Goal: Use online tool/utility: Utilize a website feature to perform a specific function

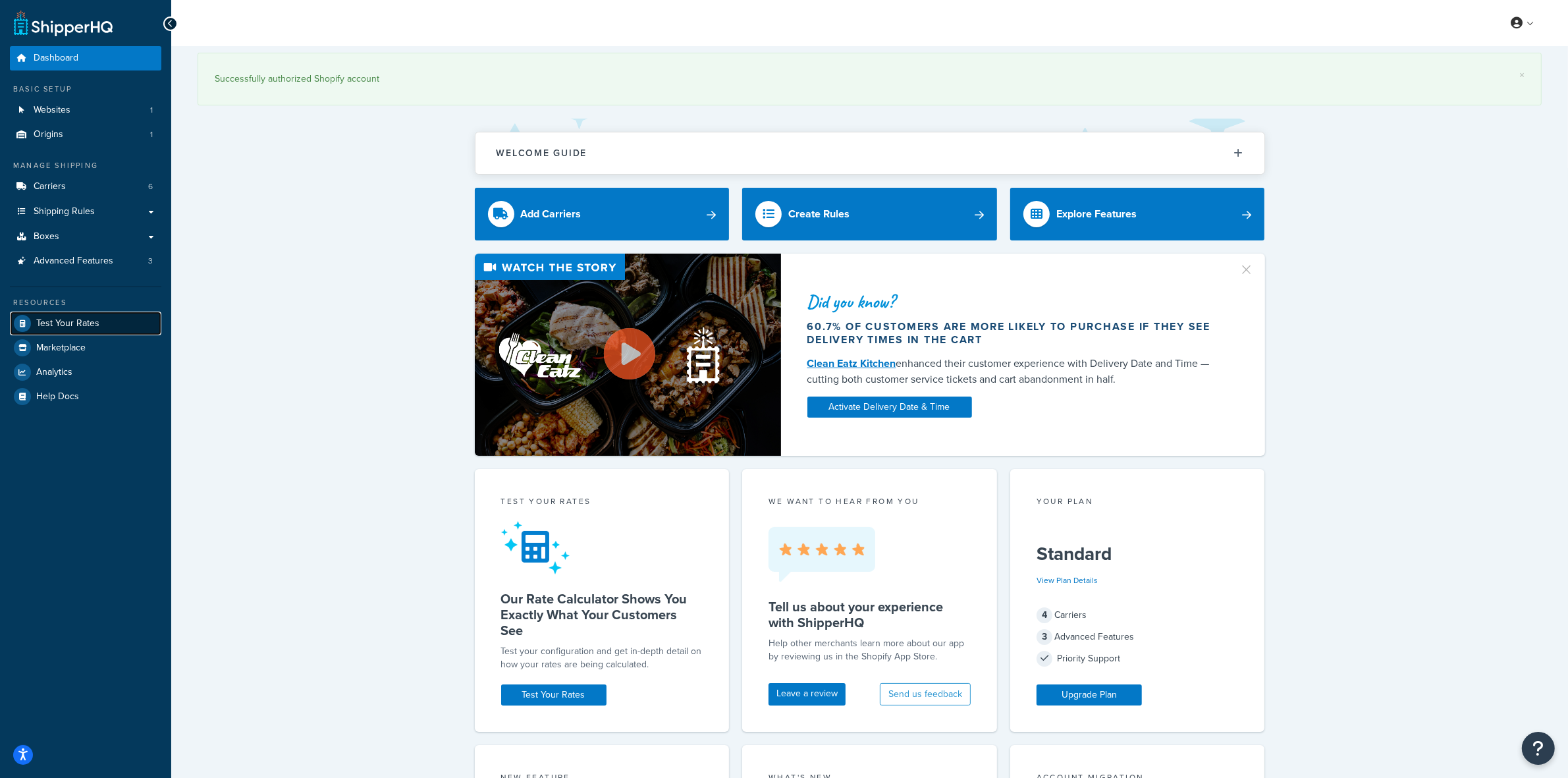
click at [99, 323] on link "Test Your Rates" at bounding box center [85, 323] width 151 height 24
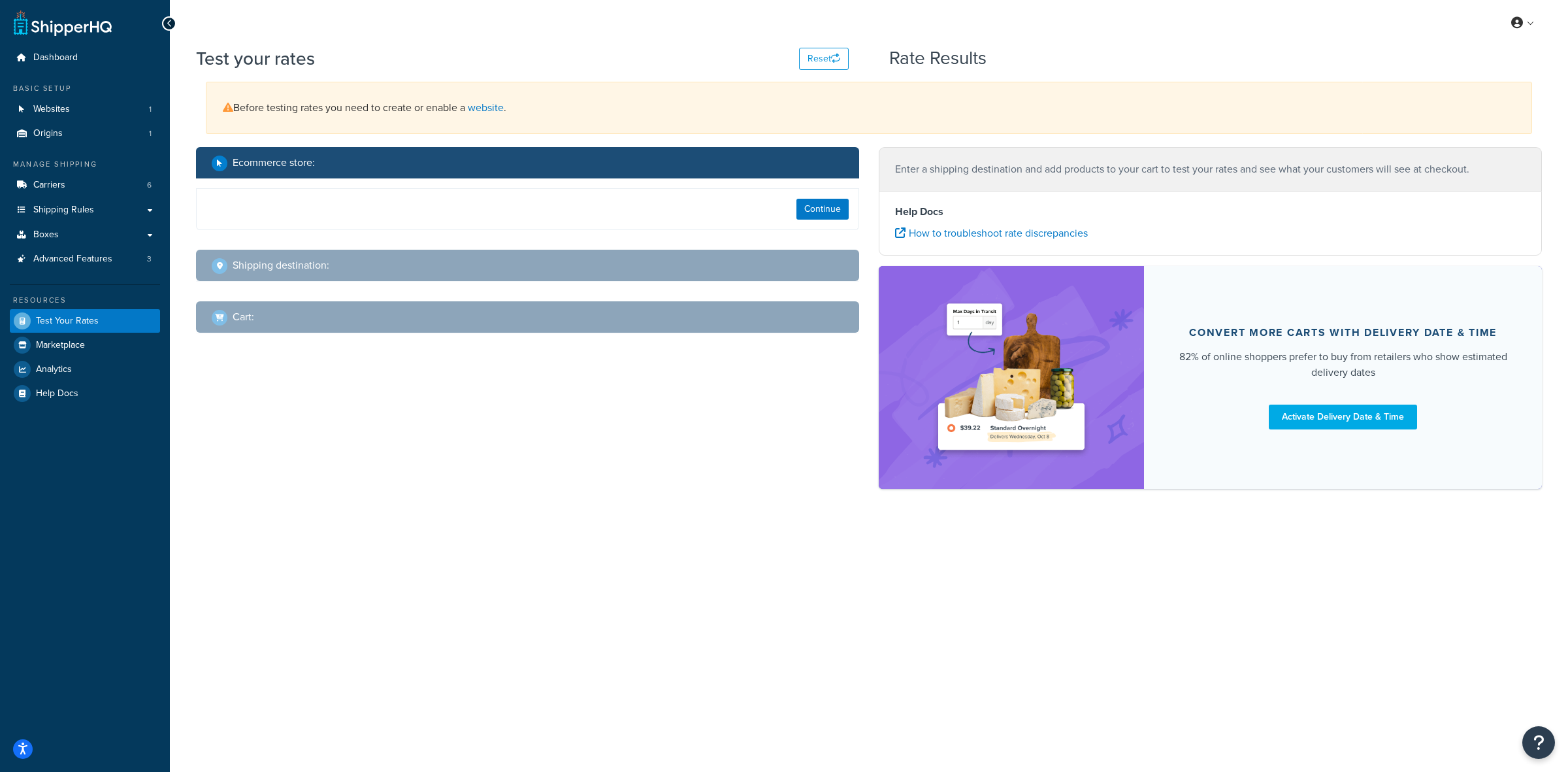
select select "[GEOGRAPHIC_DATA]"
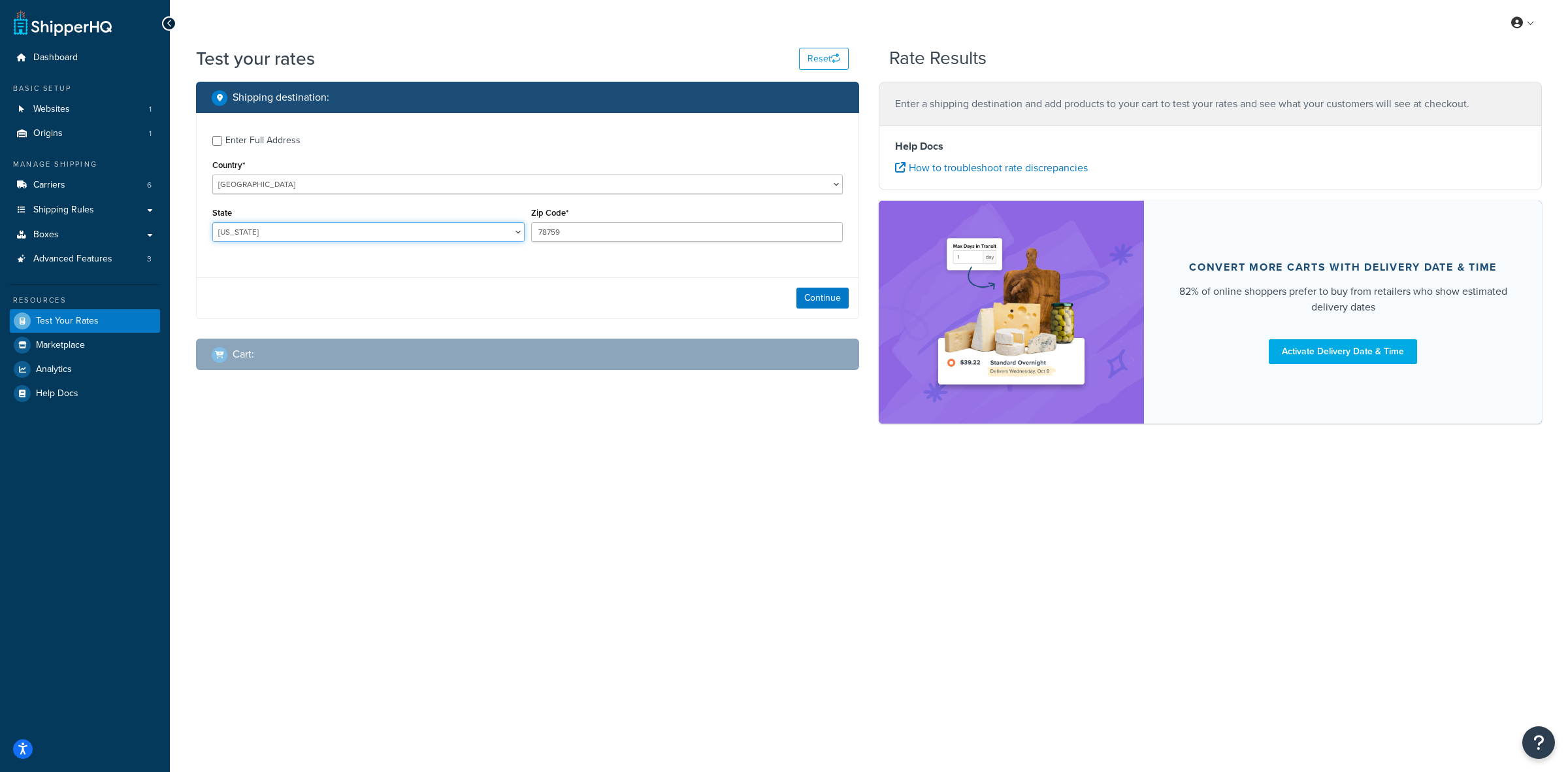
click at [273, 232] on select "[US_STATE] [US_STATE] [US_STATE] [US_STATE] [US_STATE] Armed Forces Americas Ar…" at bounding box center [369, 232] width 312 height 20
click at [236, 139] on div "Enter Full Address" at bounding box center [264, 140] width 76 height 18
click at [222, 139] on input "Enter Full Address" at bounding box center [218, 141] width 10 height 10
checkbox input "true"
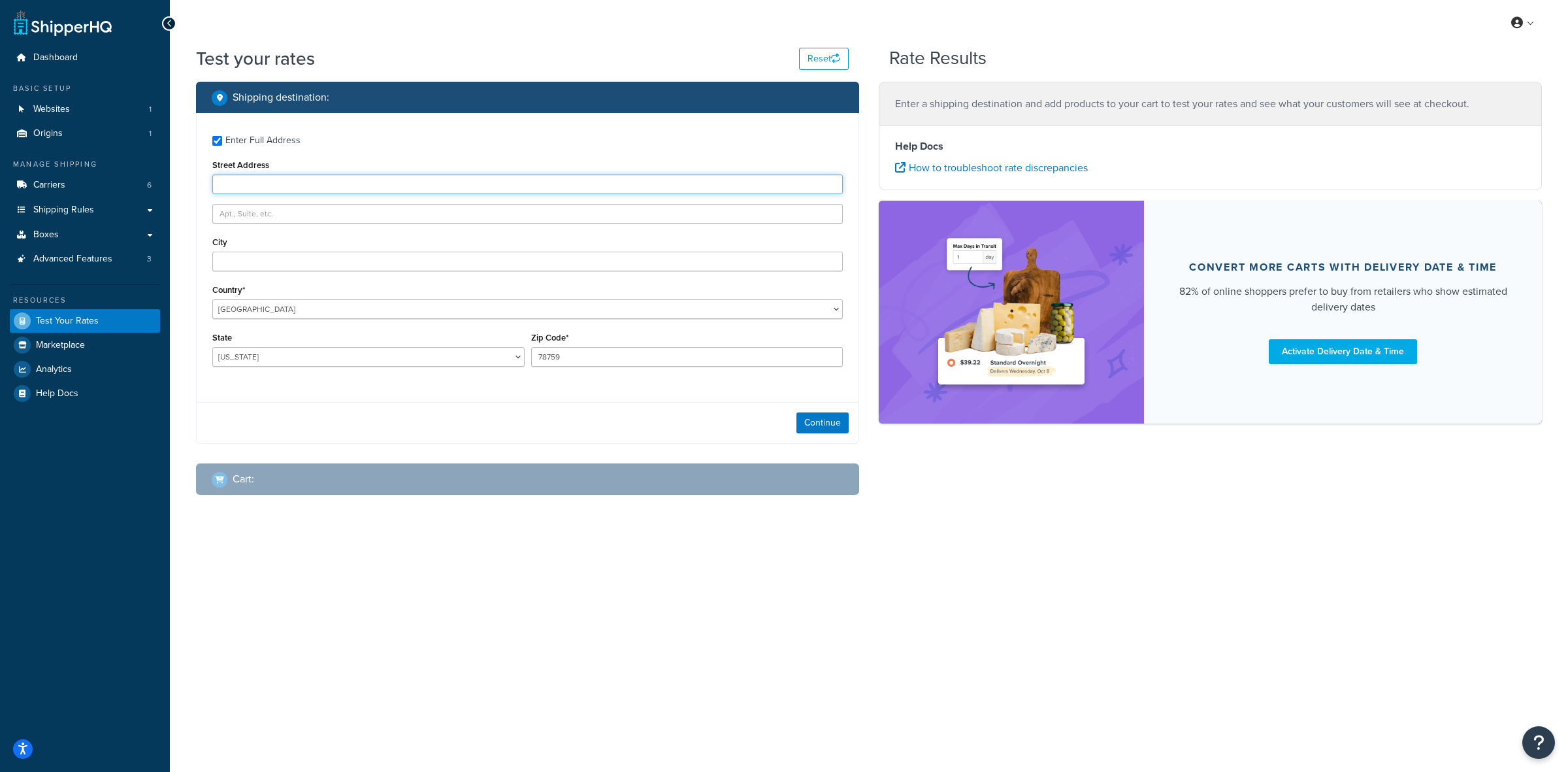
click at [252, 184] on input "Street Address" at bounding box center [528, 184] width 630 height 20
drag, startPoint x: 266, startPoint y: 173, endPoint x: 263, endPoint y: 186, distance: 13.3
paste input "[STREET_ADDRESS][PERSON_NAME]"
type input "[STREET_ADDRESS][PERSON_NAME]"
paste input "Belmont"
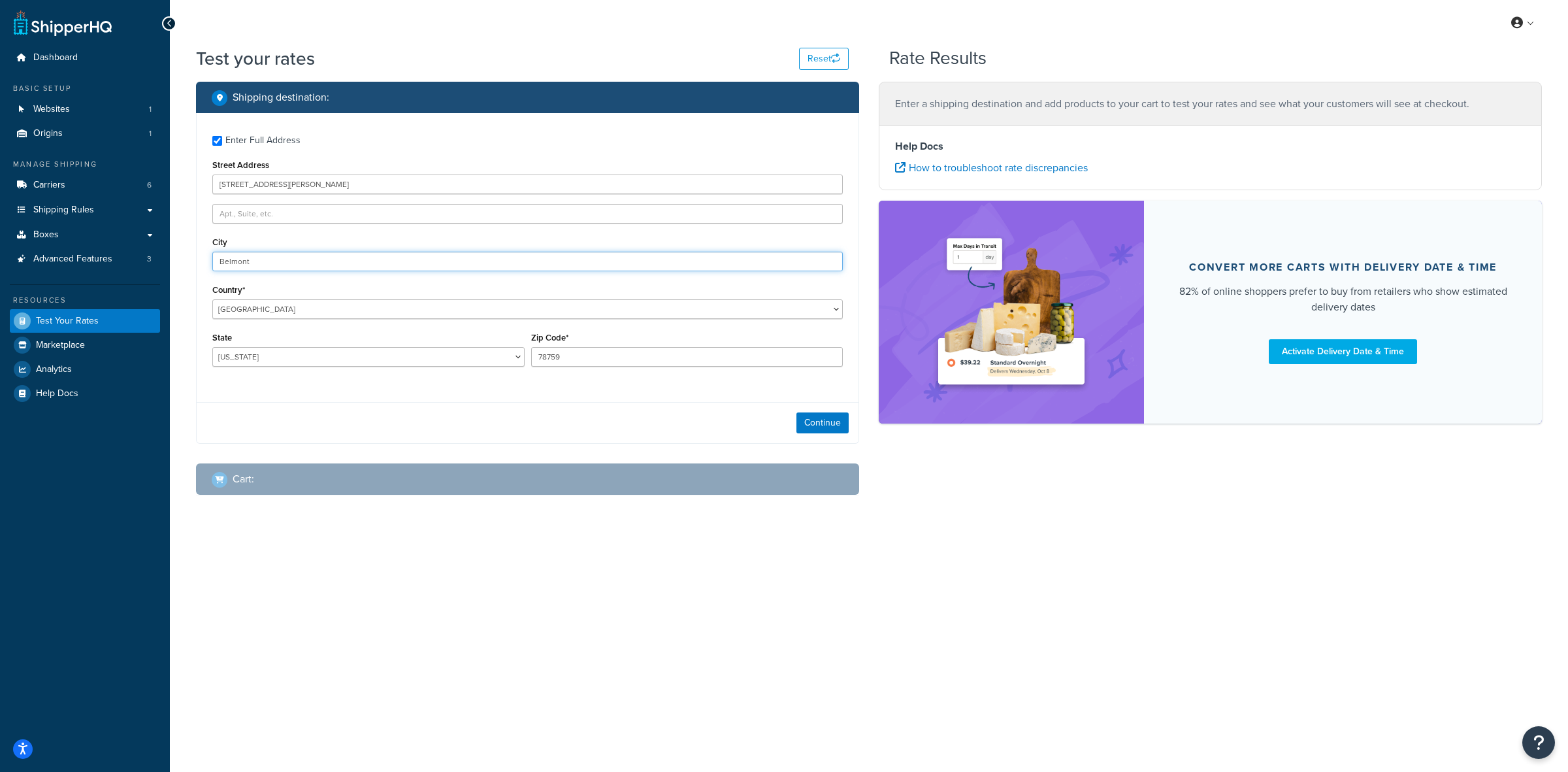
type input "Belmont"
click at [268, 356] on select "[US_STATE] [US_STATE] [US_STATE] [US_STATE] [US_STATE] Armed Forces Americas Ar…" at bounding box center [369, 357] width 312 height 20
select select "CA"
click at [213, 347] on select "[US_STATE] [US_STATE] [US_STATE] [US_STATE] [US_STATE] Armed Forces Americas Ar…" at bounding box center [369, 357] width 312 height 20
click at [614, 354] on input "78759" at bounding box center [687, 357] width 312 height 20
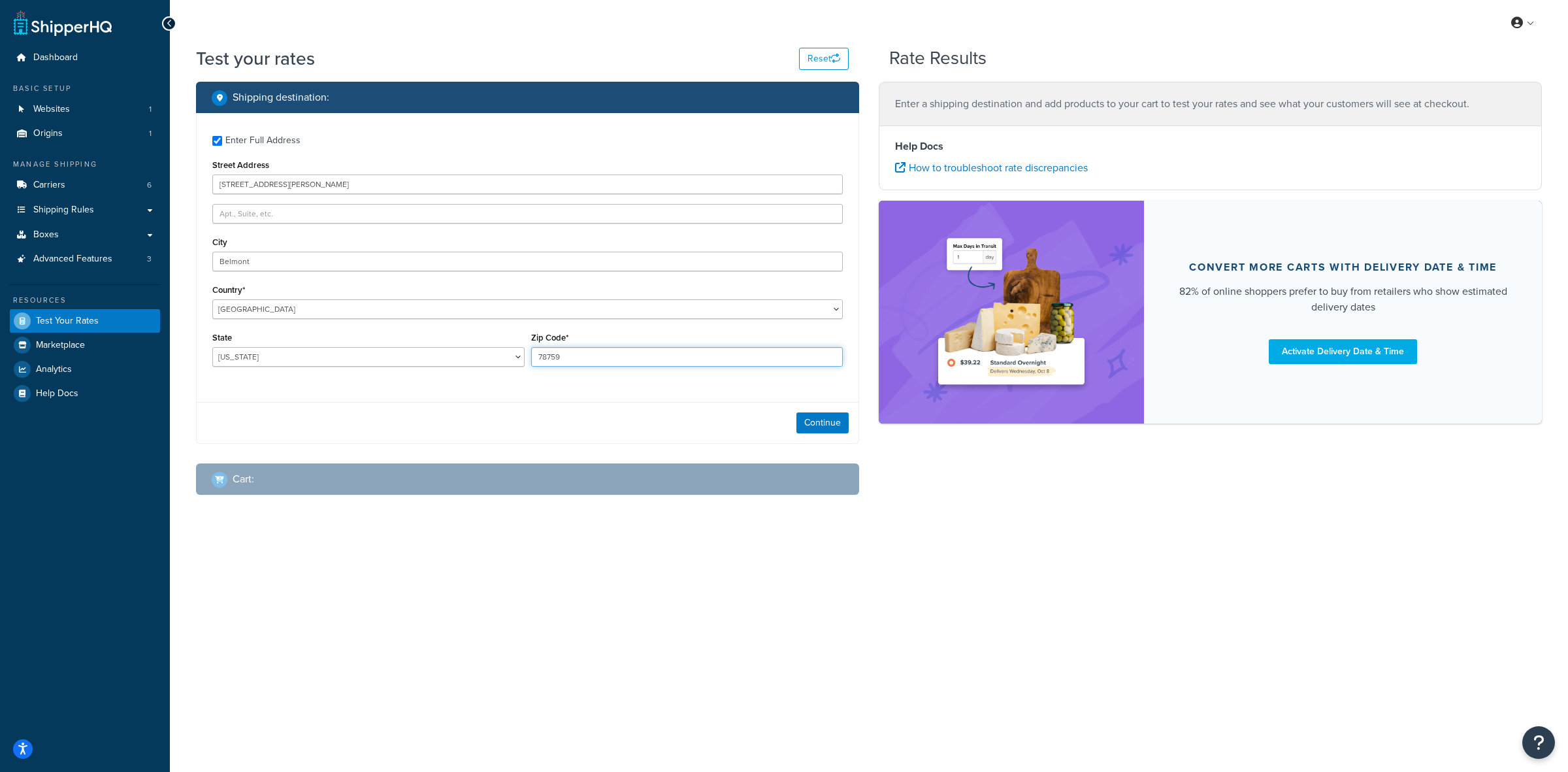
click at [614, 354] on input "78759" at bounding box center [687, 357] width 312 height 20
type input "94002"
click at [520, 393] on div "Enter Full Address Street Address [STREET_ADDRESS][PERSON_NAME] [GEOGRAPHIC_DAT…" at bounding box center [528, 278] width 663 height 331
click at [828, 428] on button "Continue" at bounding box center [823, 422] width 53 height 21
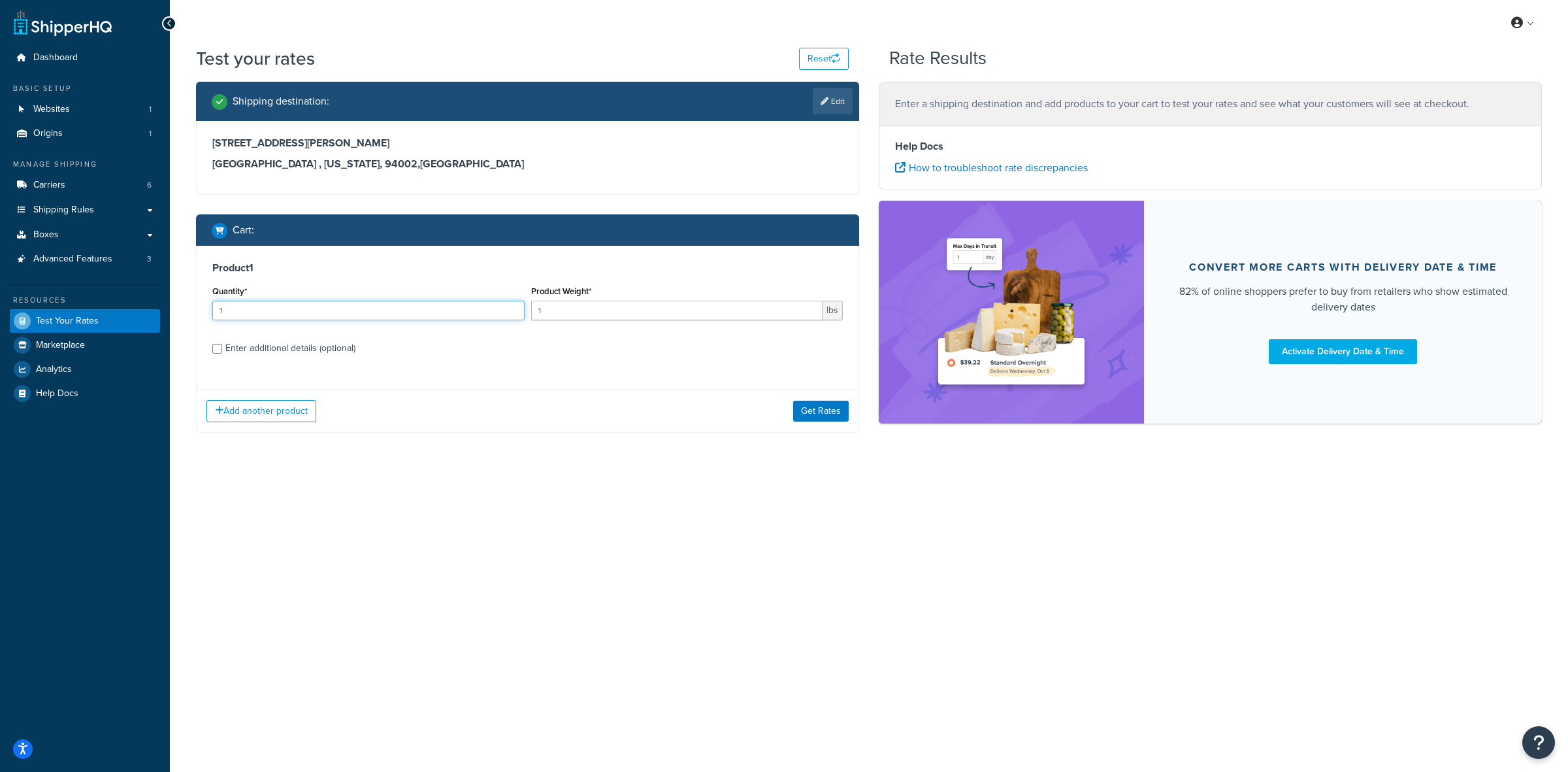
click at [328, 312] on input "1" at bounding box center [369, 310] width 312 height 20
type input "6"
type input "1.75"
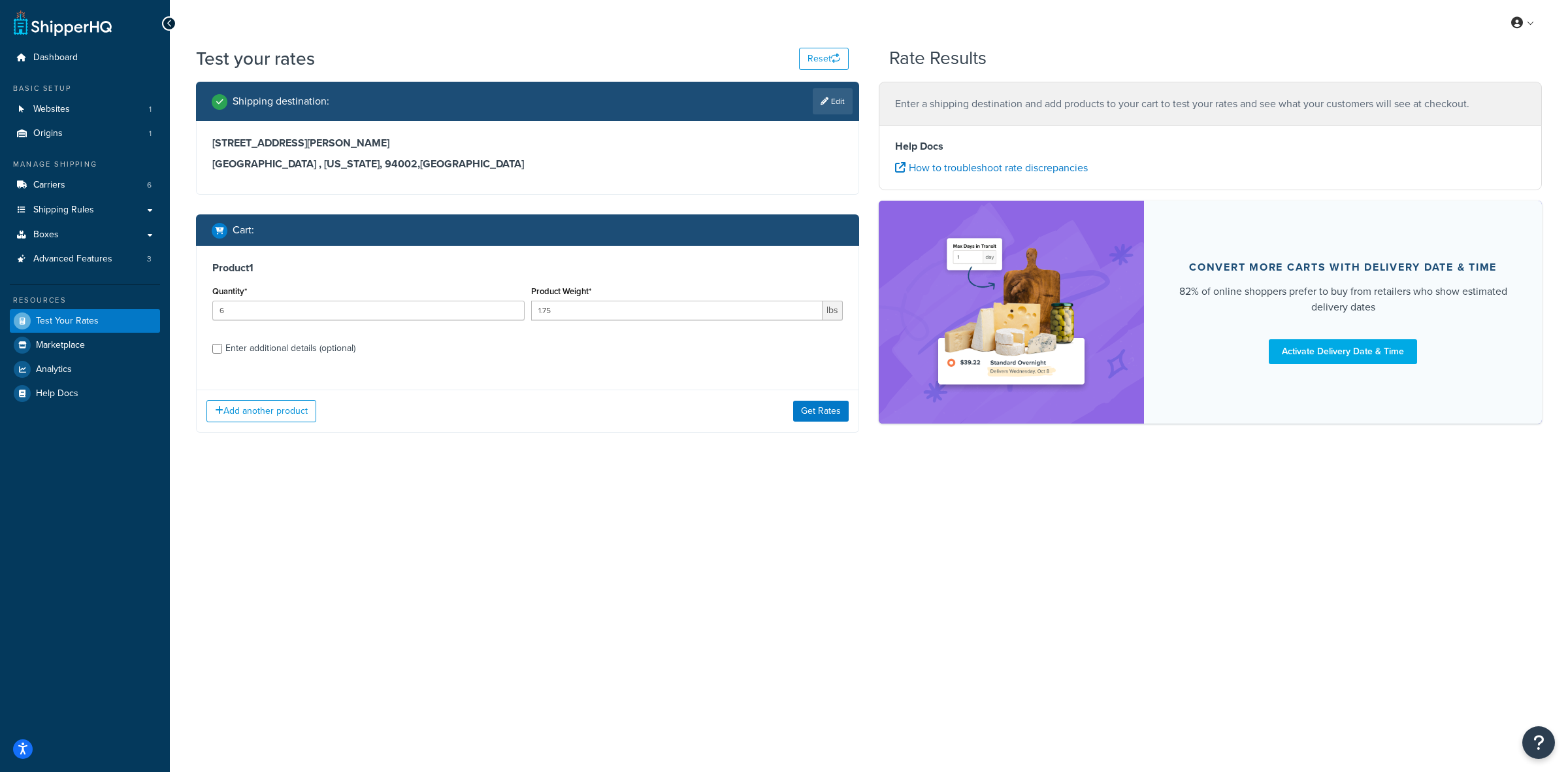
click at [232, 350] on div "Enter additional details (optional)" at bounding box center [291, 348] width 130 height 18
click at [222, 350] on input "Enter additional details (optional)" at bounding box center [218, 349] width 10 height 10
checkbox input "true"
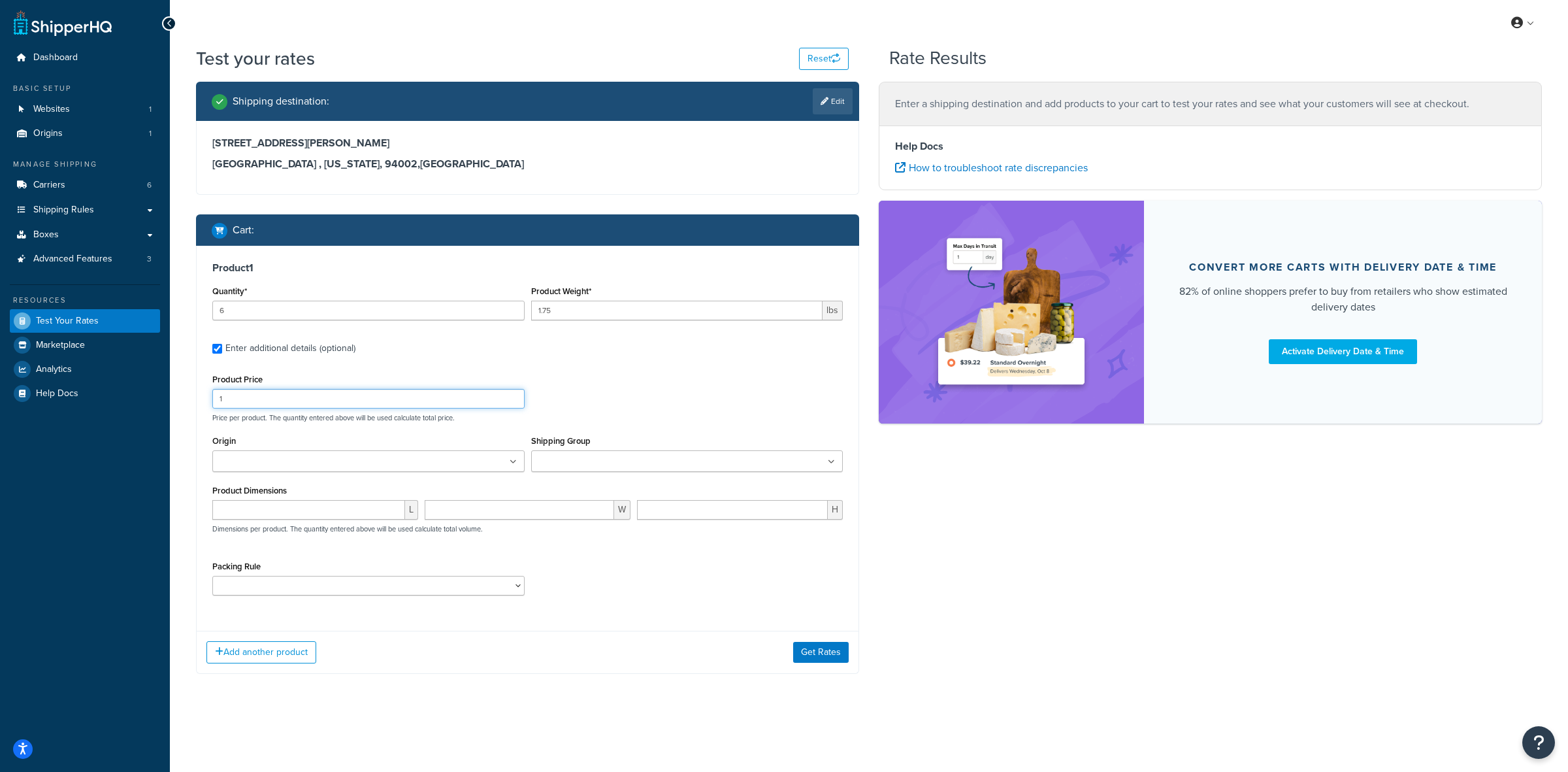
click at [322, 403] on input "1" at bounding box center [369, 399] width 312 height 20
click at [322, 402] on input "1" at bounding box center [369, 399] width 312 height 20
type input "21"
click at [304, 469] on input "Origin" at bounding box center [273, 462] width 116 height 15
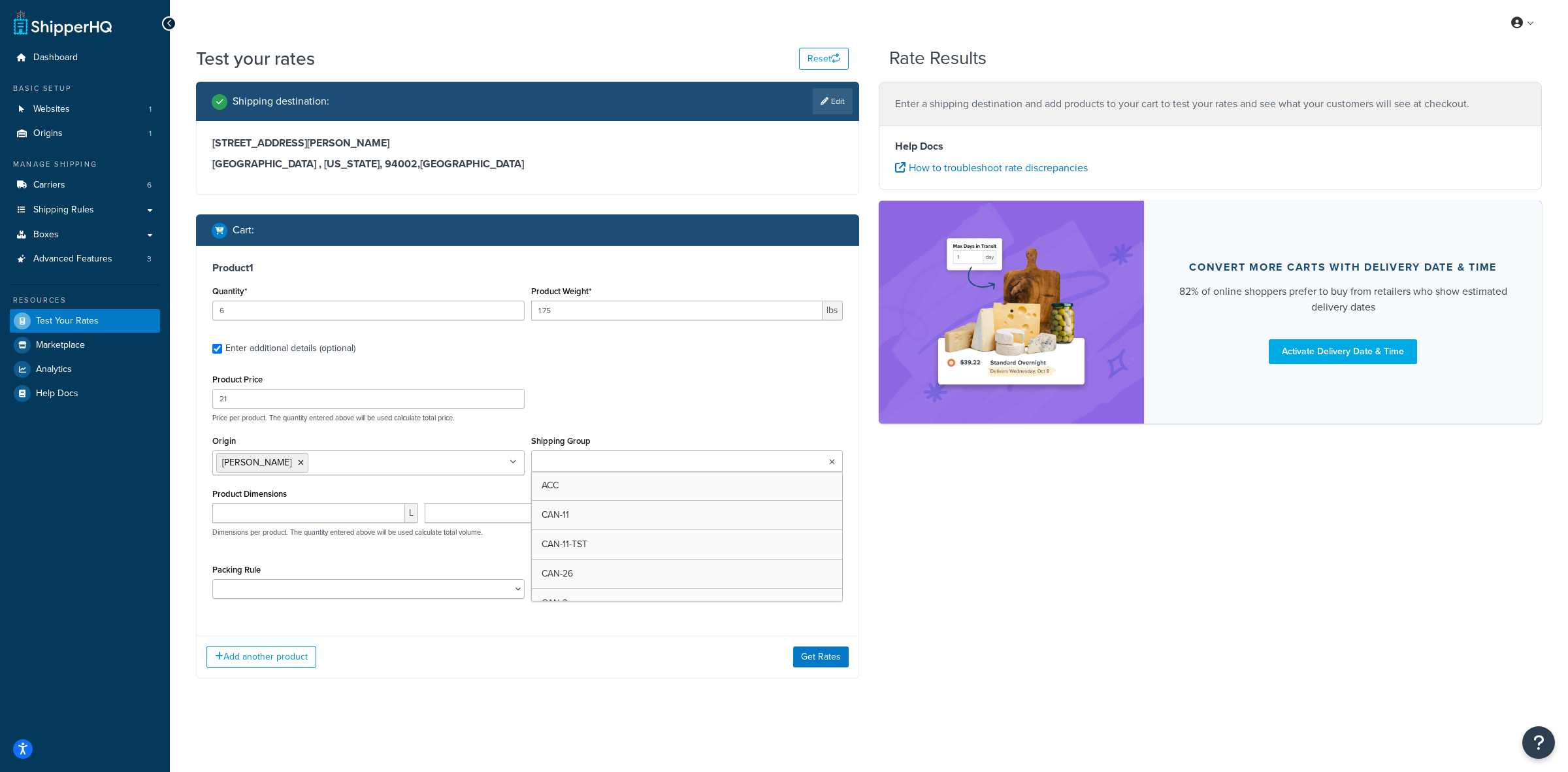
click at [590, 458] on input "Shipping Group" at bounding box center [593, 462] width 116 height 15
click at [331, 592] on select "ACC-CCK ACC-LIN-CER/HANG ACC-NAIL BRUSH CAN-11 CAN-11-TST CAN-26 CAN-3 DIF-KIT …" at bounding box center [369, 589] width 312 height 20
select select "77343"
click at [213, 581] on select "ACC-CCK ACC-LIN-CER/HANG ACC-NAIL BRUSH CAN-11 CAN-11-TST CAN-26 CAN-3 DIF-KIT …" at bounding box center [369, 589] width 312 height 20
click at [648, 562] on div "Packing Rule ACC-CCK ACC-LIN-CER/HANG ACC-NAIL BRUSH CAN-11 CAN-11-TST CAN-26 C…" at bounding box center [528, 585] width 637 height 48
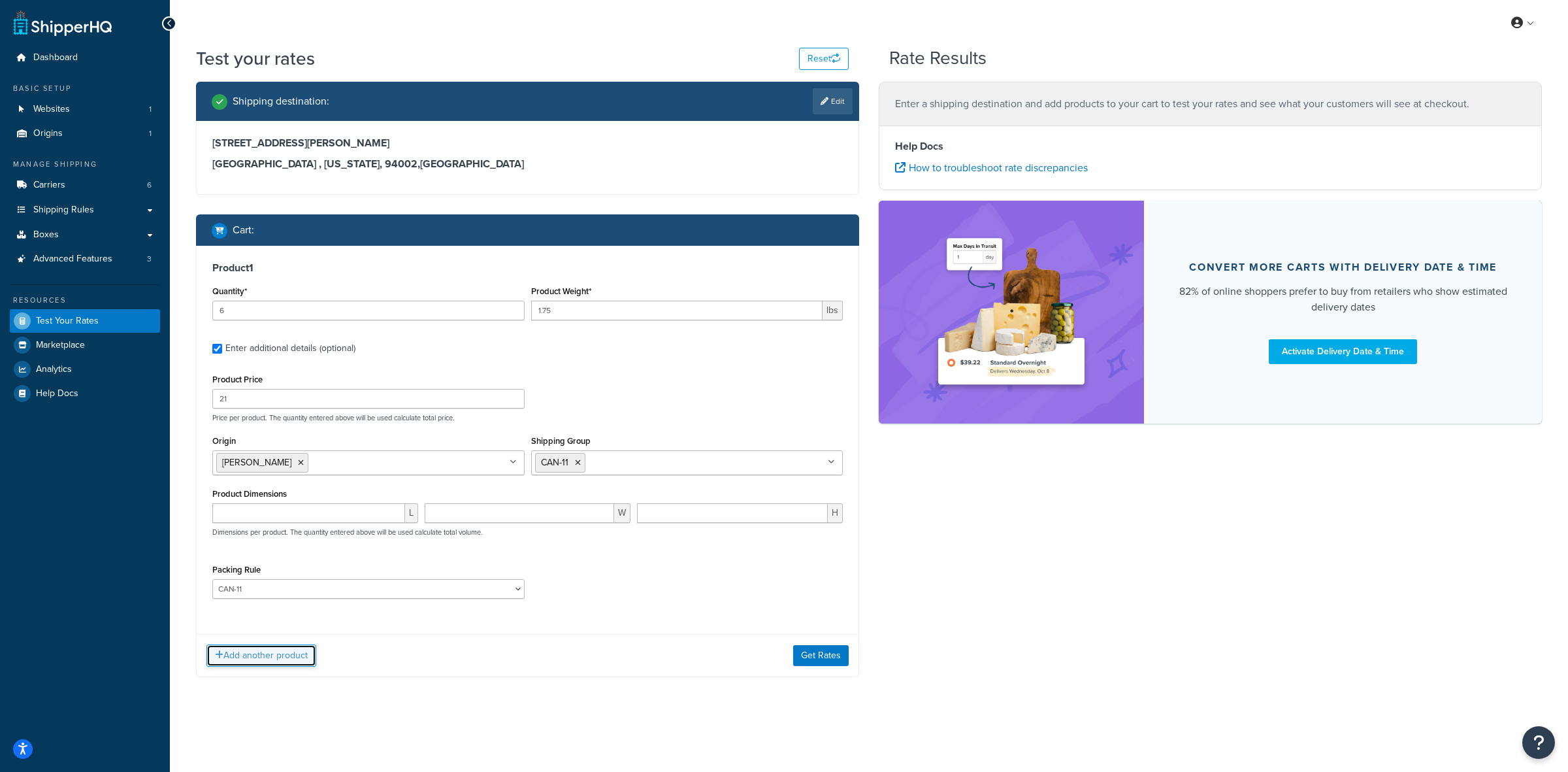
click at [256, 660] on button "Add another product" at bounding box center [261, 655] width 110 height 22
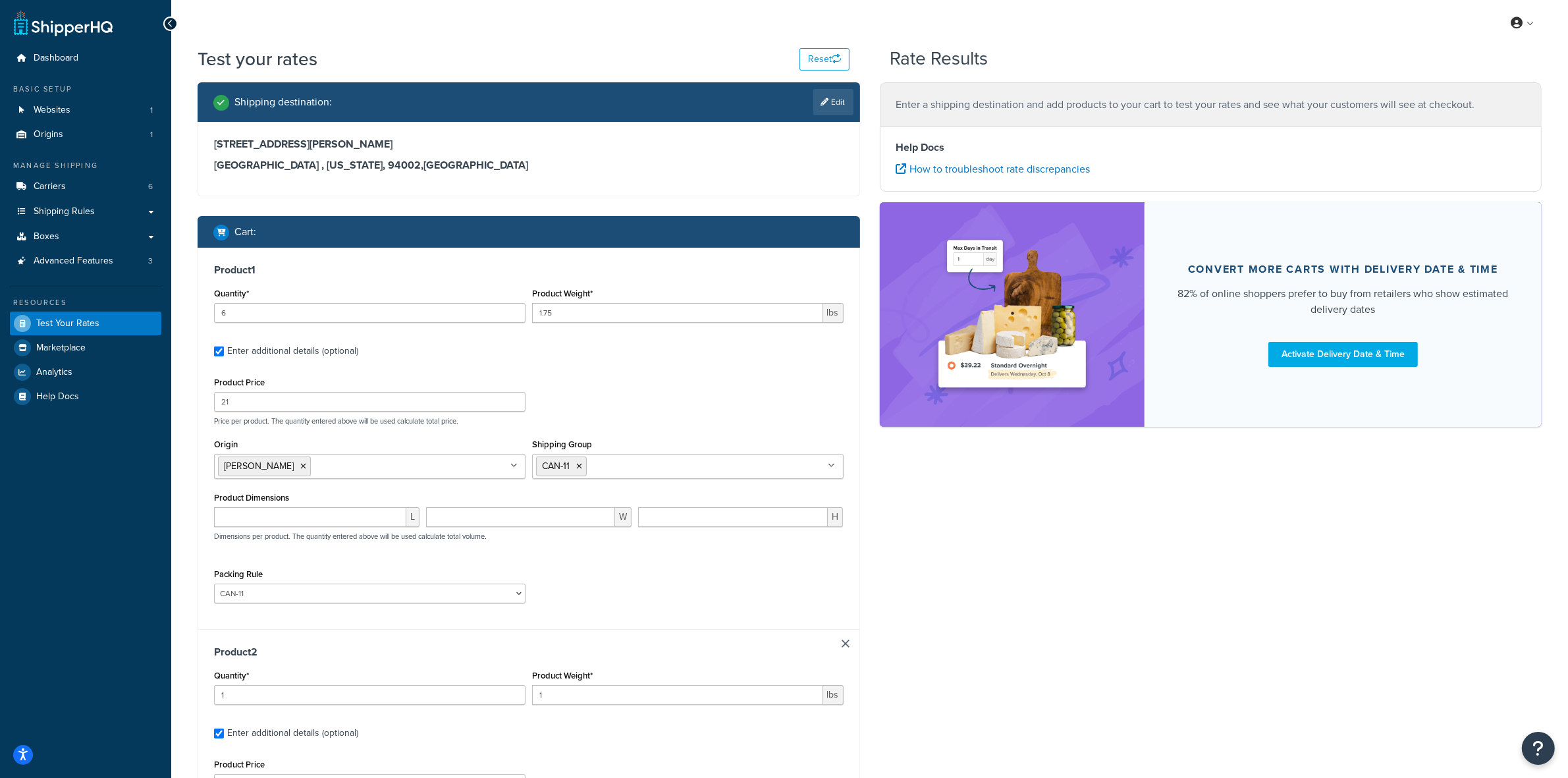
scroll to position [82, 0]
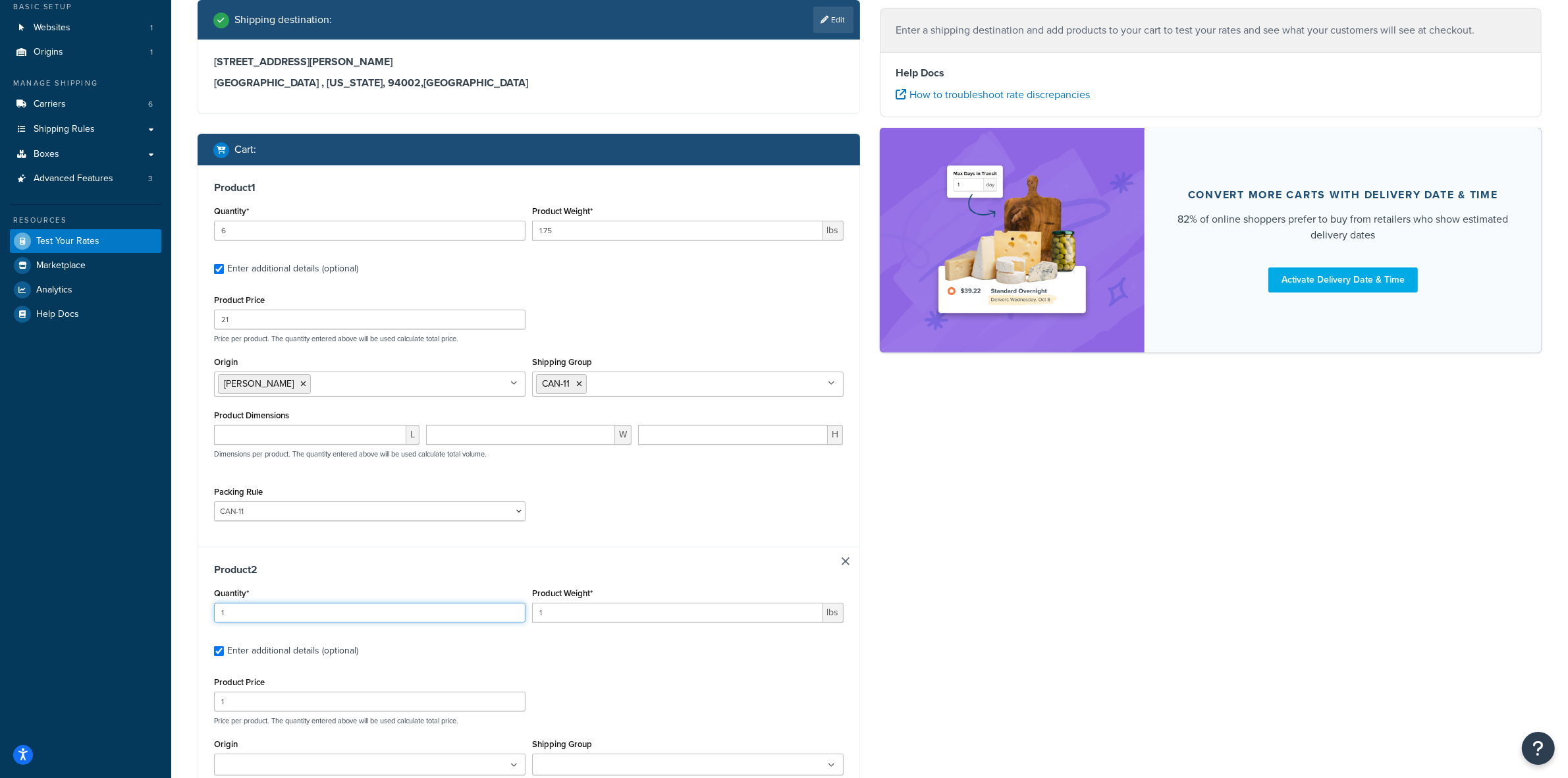
click at [281, 612] on input "1" at bounding box center [370, 612] width 311 height 20
type input "12"
click at [609, 617] on input "1" at bounding box center [678, 612] width 291 height 20
type input "1.875"
click at [376, 700] on input "1" at bounding box center [370, 702] width 311 height 20
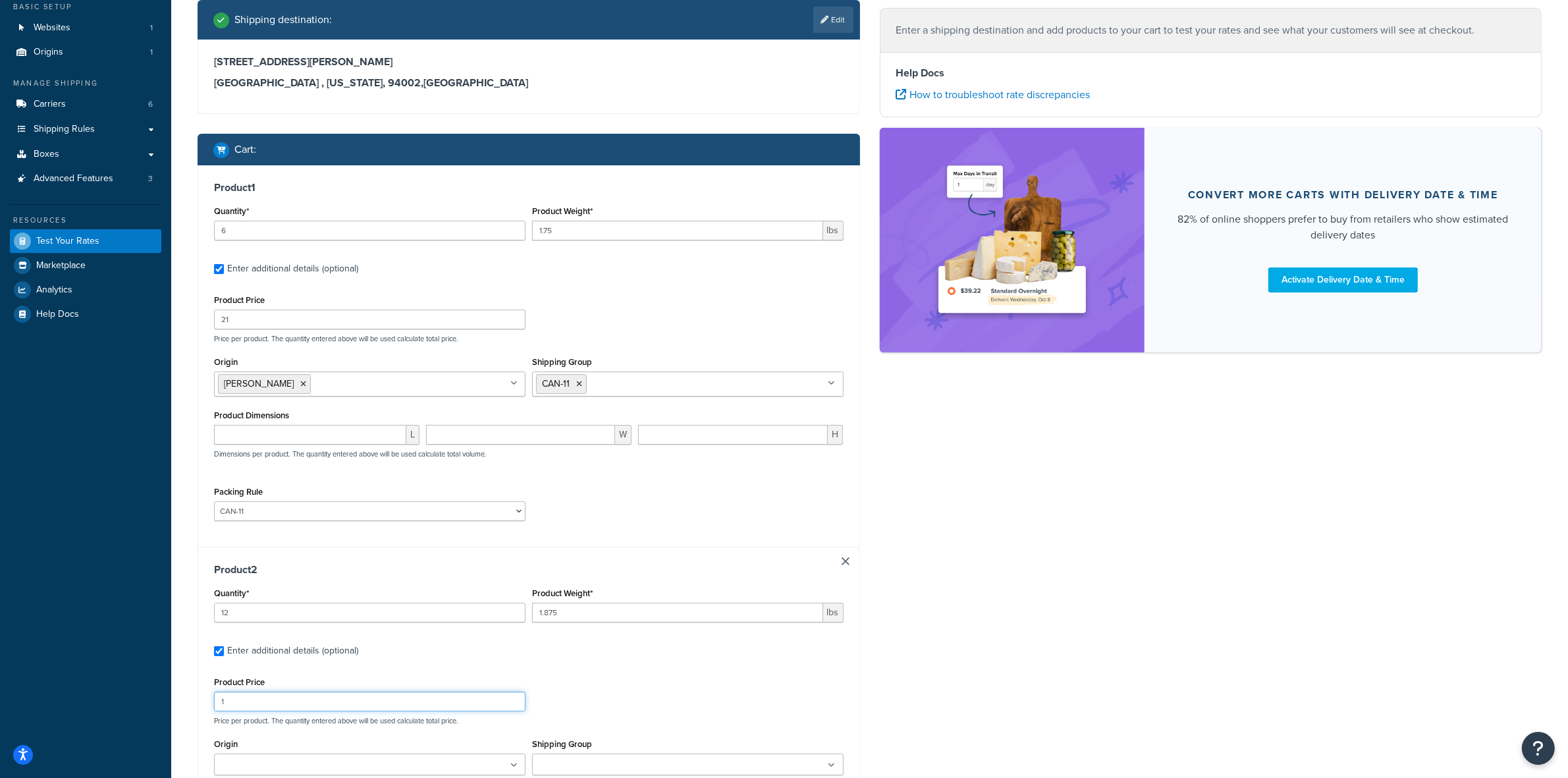
click at [376, 700] on input "1" at bounding box center [370, 702] width 311 height 20
type input "31"
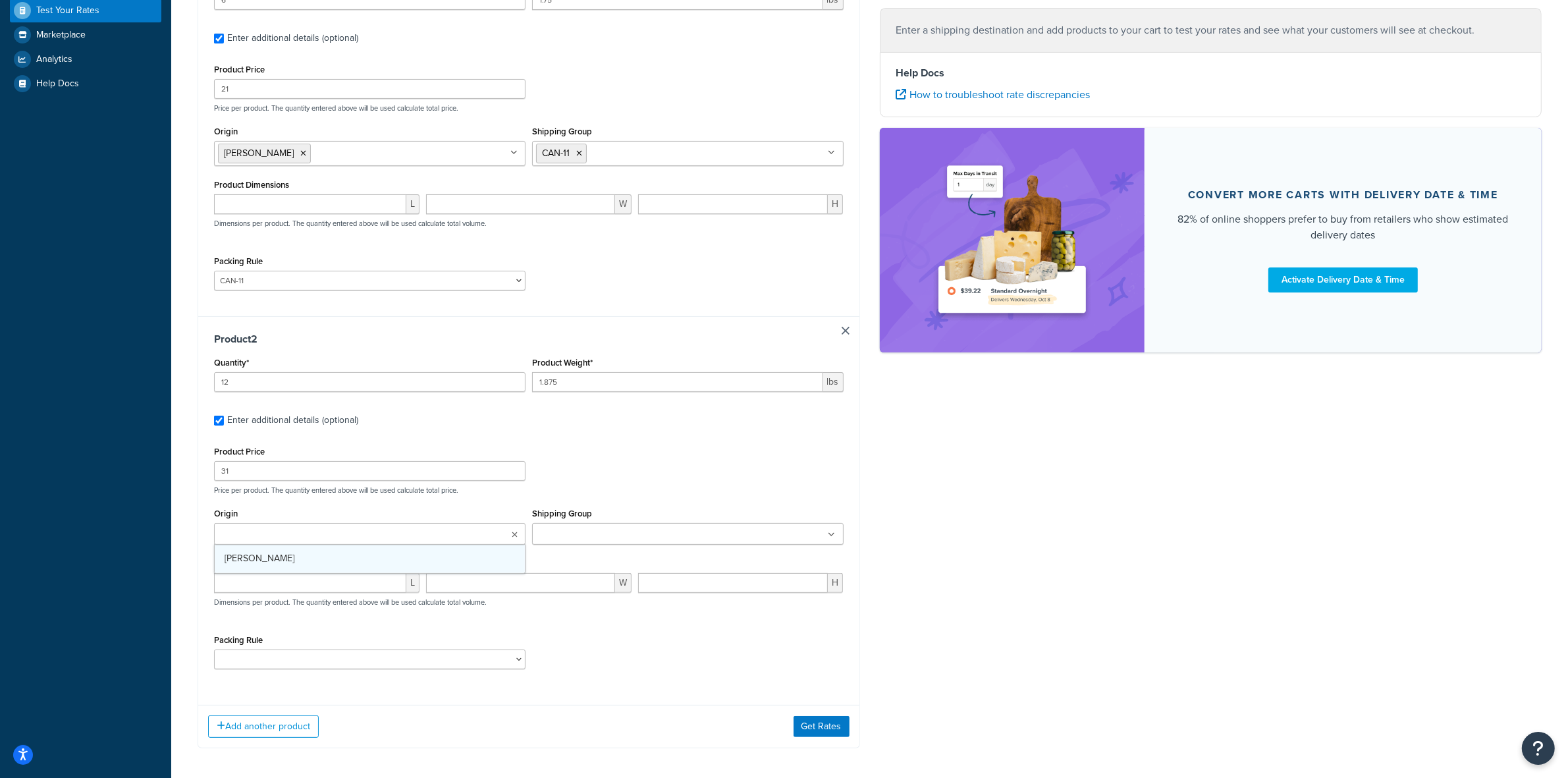
scroll to position [329, 0]
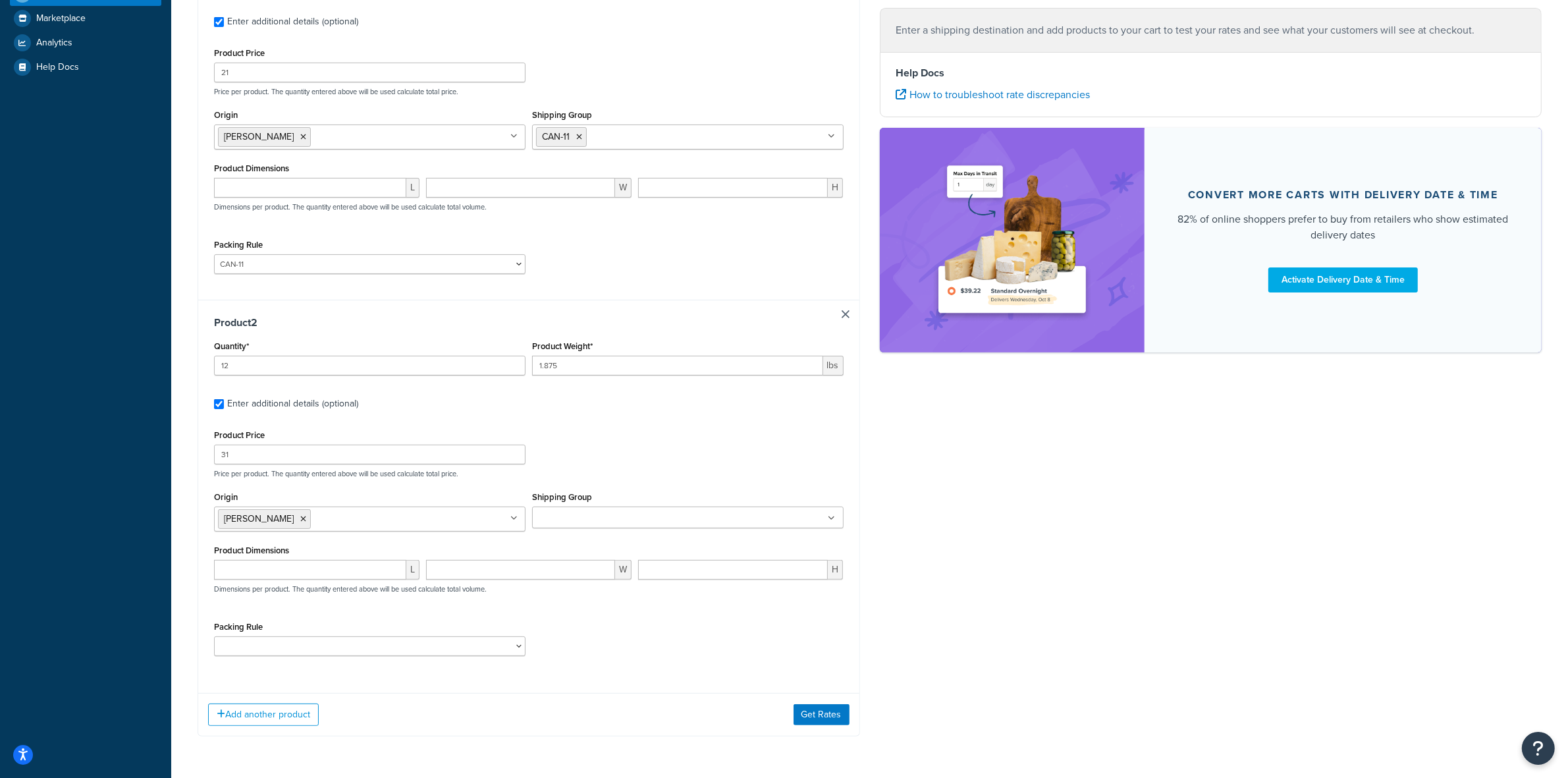
click at [603, 508] on ul at bounding box center [688, 517] width 311 height 22
click at [403, 614] on div "Product Price 31 Price per product. The quantity entered above will be used cal…" at bounding box center [529, 546] width 630 height 240
click at [392, 653] on select "ACC-CCK ACC-LIN-CER/HANG ACC-NAIL BRUSH CAN-11 CAN-11-TST CAN-26 CAN-3 DIF-KIT …" at bounding box center [370, 646] width 311 height 20
select select "77349"
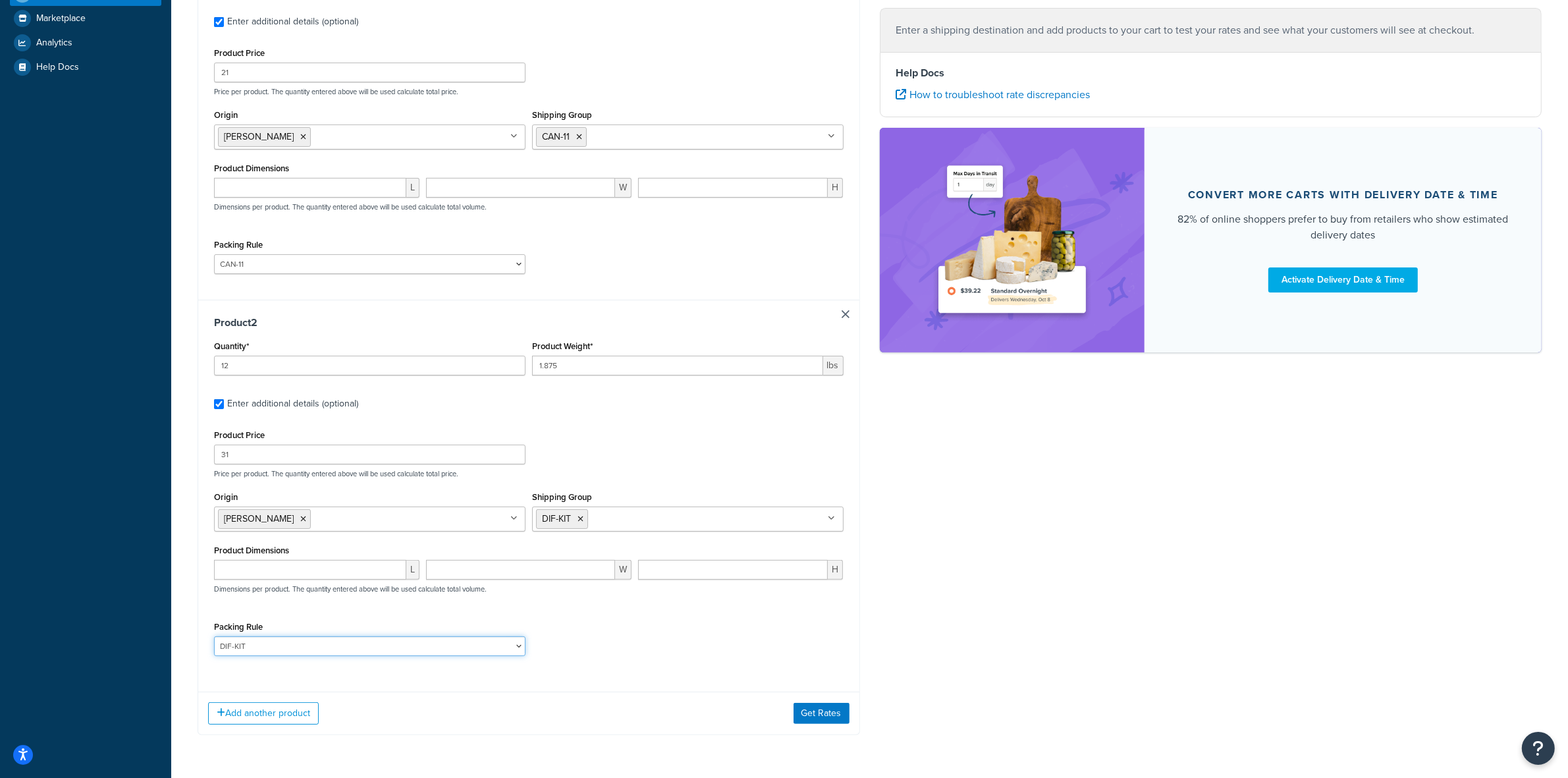
click at [214, 639] on select "ACC-CCK ACC-LIN-CER/HANG ACC-NAIL BRUSH CAN-11 CAN-11-TST CAN-26 CAN-3 DIF-KIT …" at bounding box center [370, 646] width 311 height 20
click at [622, 641] on div "Packing Rule ACC-CCK ACC-LIN-CER/HANG ACC-NAIL BRUSH CAN-11 CAN-11-TST CAN-26 C…" at bounding box center [529, 642] width 636 height 48
click at [274, 713] on button "Add another product" at bounding box center [263, 713] width 111 height 22
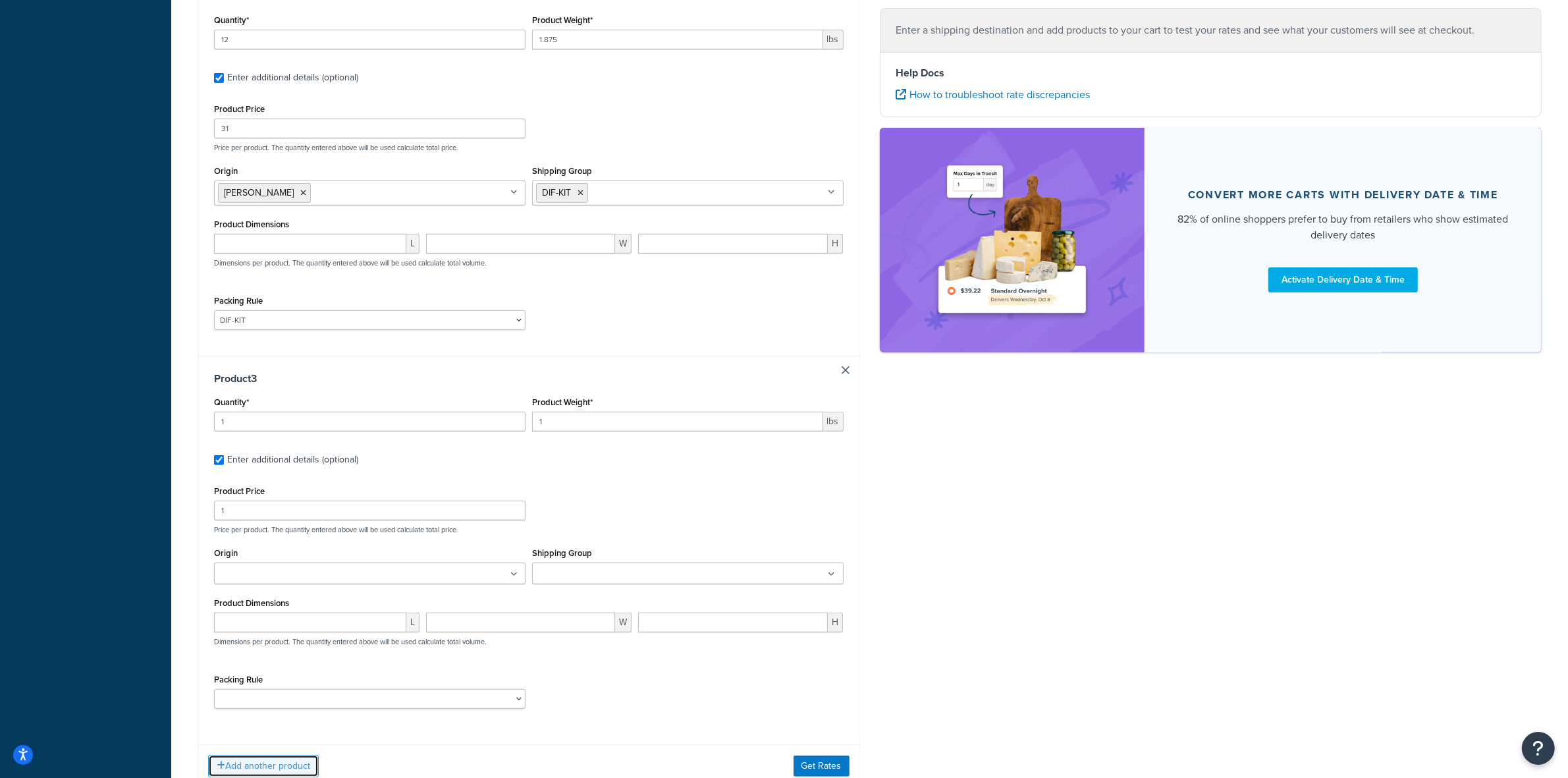
scroll to position [659, 0]
click at [300, 420] on input "1" at bounding box center [370, 418] width 311 height 20
type input "6"
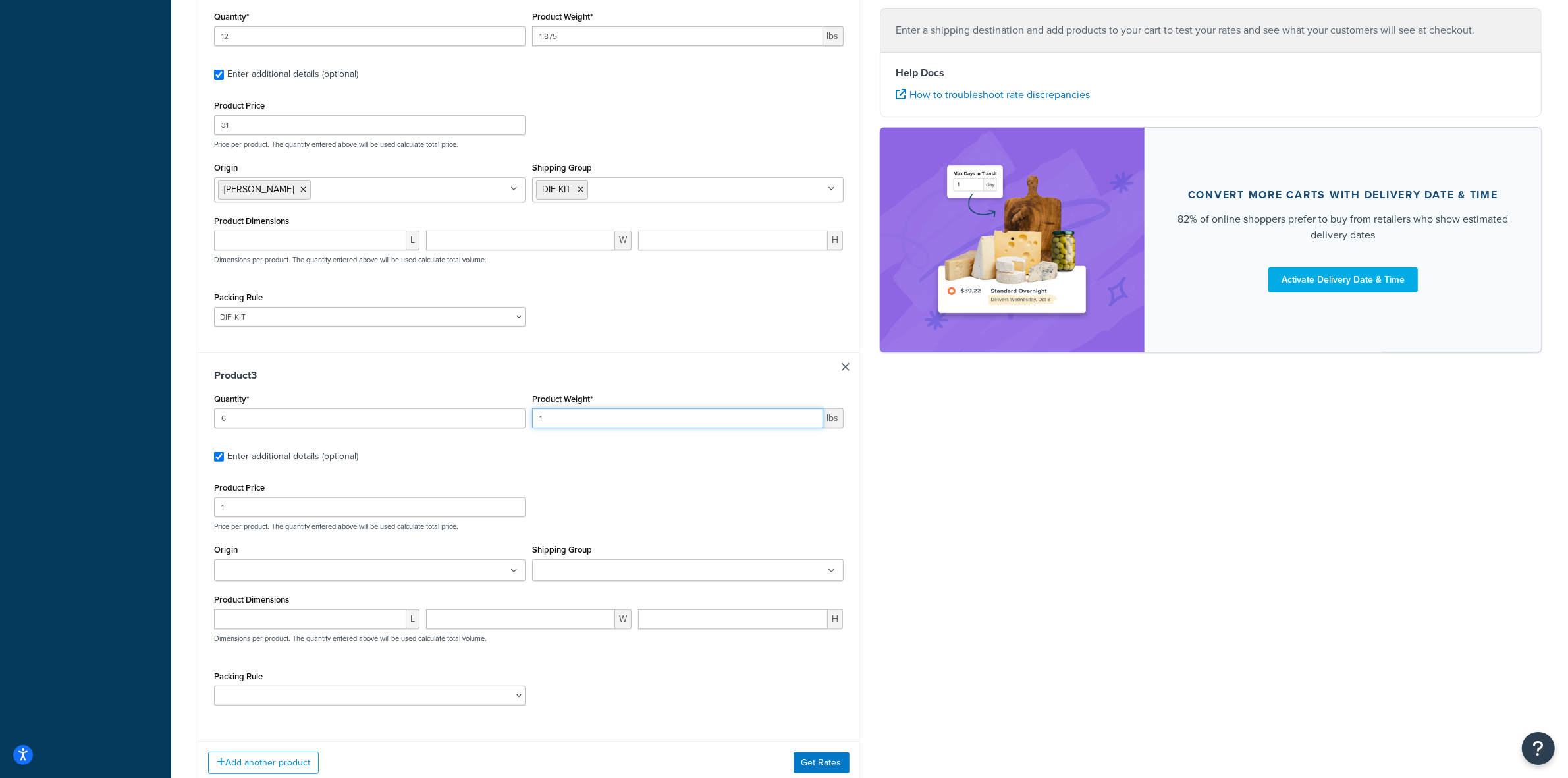
click at [576, 419] on input "1" at bounding box center [678, 418] width 291 height 20
type input ".62"
click at [348, 505] on input "1" at bounding box center [370, 507] width 311 height 20
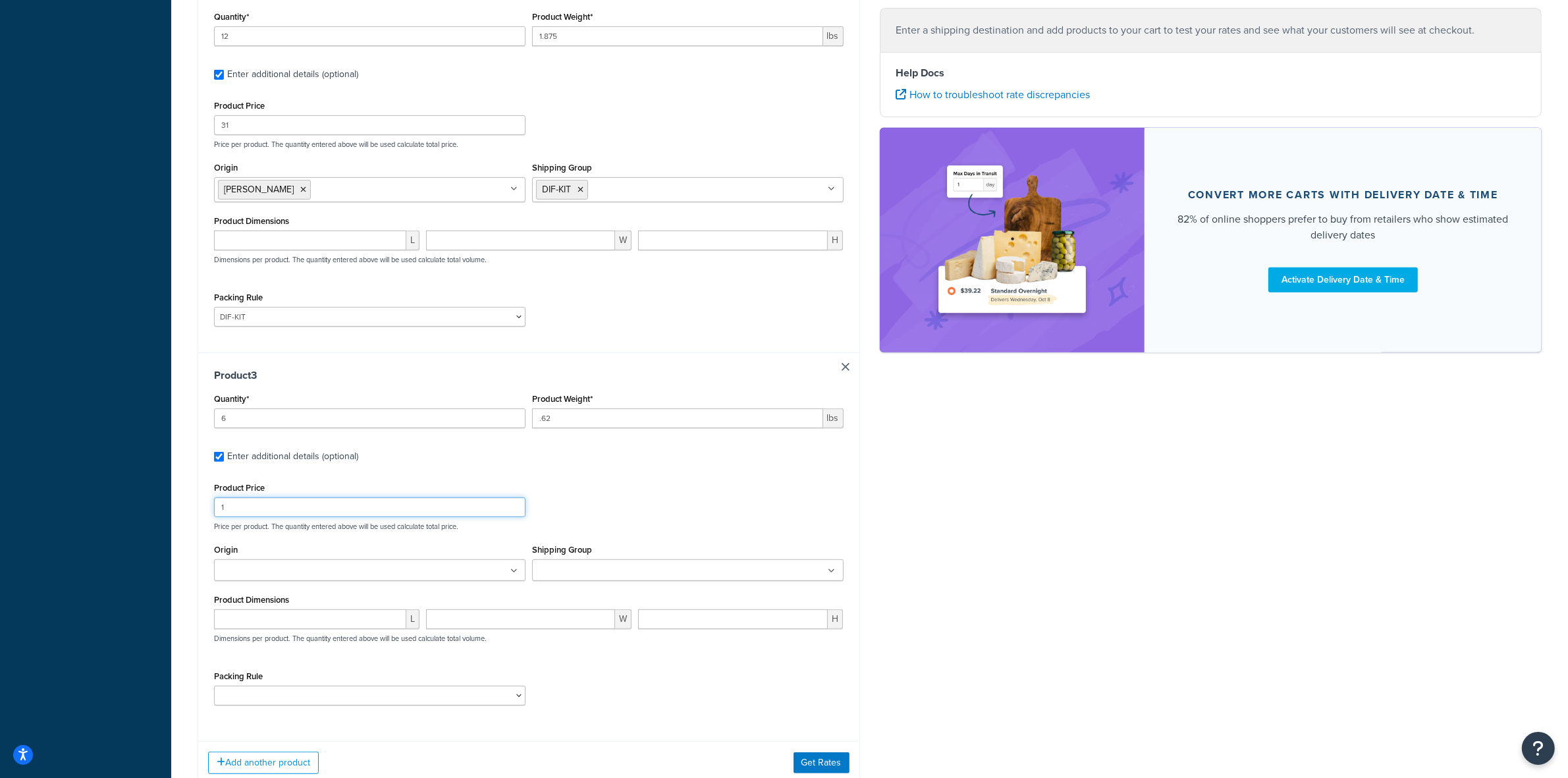
click at [348, 505] on input "1" at bounding box center [370, 507] width 311 height 20
click at [347, 515] on input "10" at bounding box center [370, 507] width 311 height 20
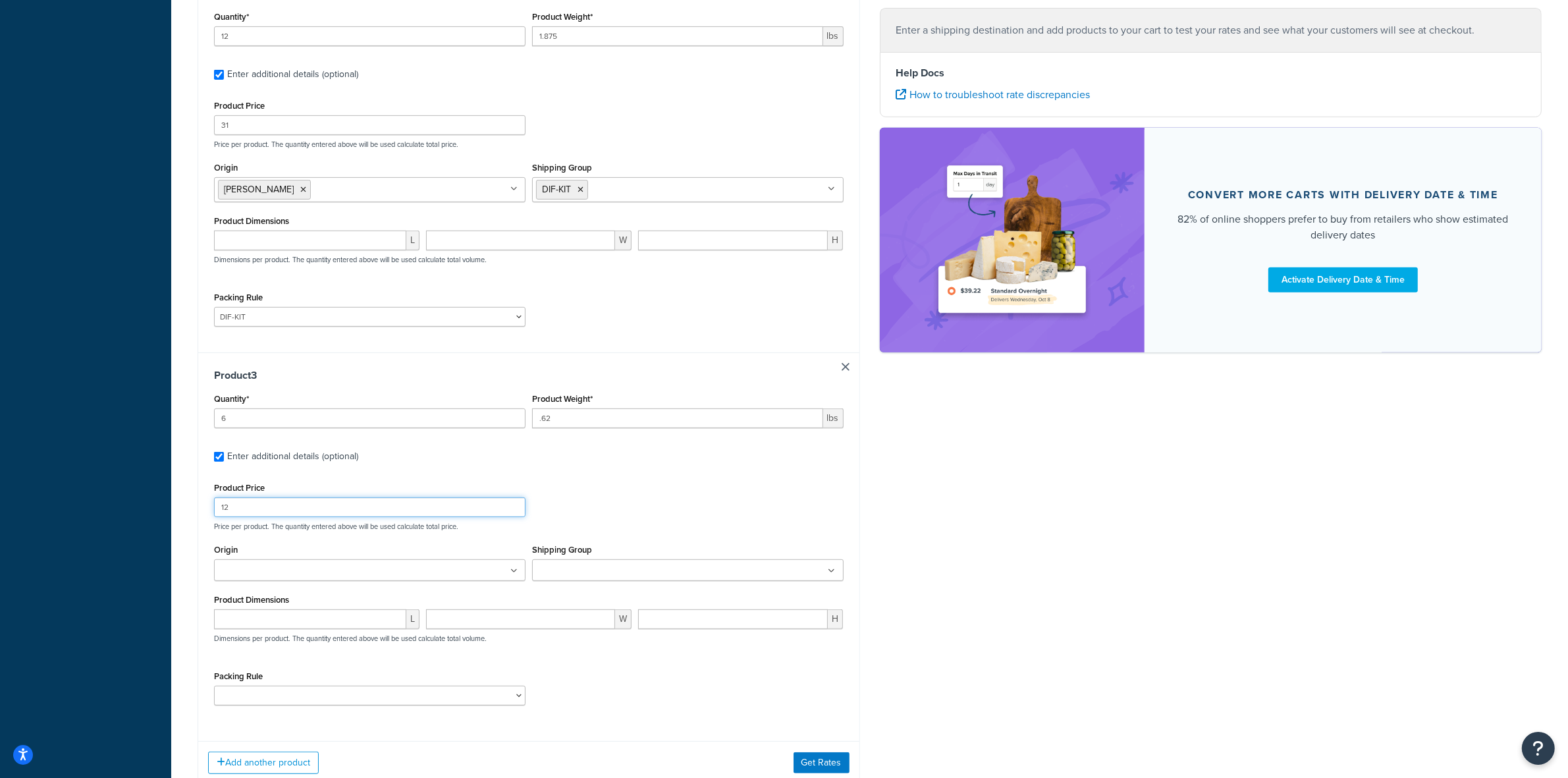
type input "12"
click at [369, 569] on ul at bounding box center [370, 570] width 311 height 22
click at [654, 581] on ul at bounding box center [688, 570] width 311 height 22
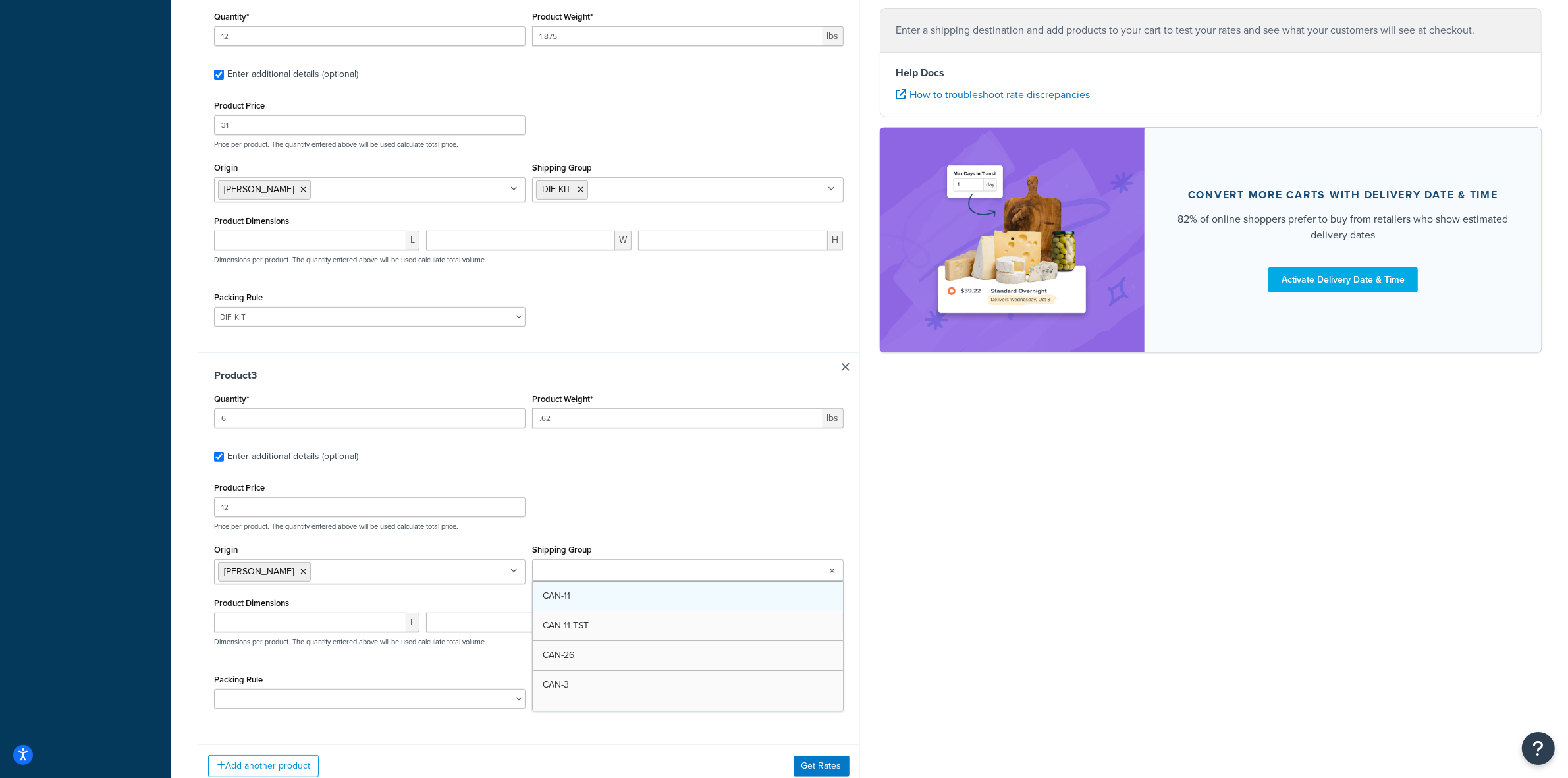
scroll to position [0, 0]
click at [328, 677] on div "Packing Rule ACC-CCK ACC-LIN-CER/HANG ACC-NAIL BRUSH CAN-11 CAN-11-TST CAN-26 C…" at bounding box center [370, 689] width 311 height 38
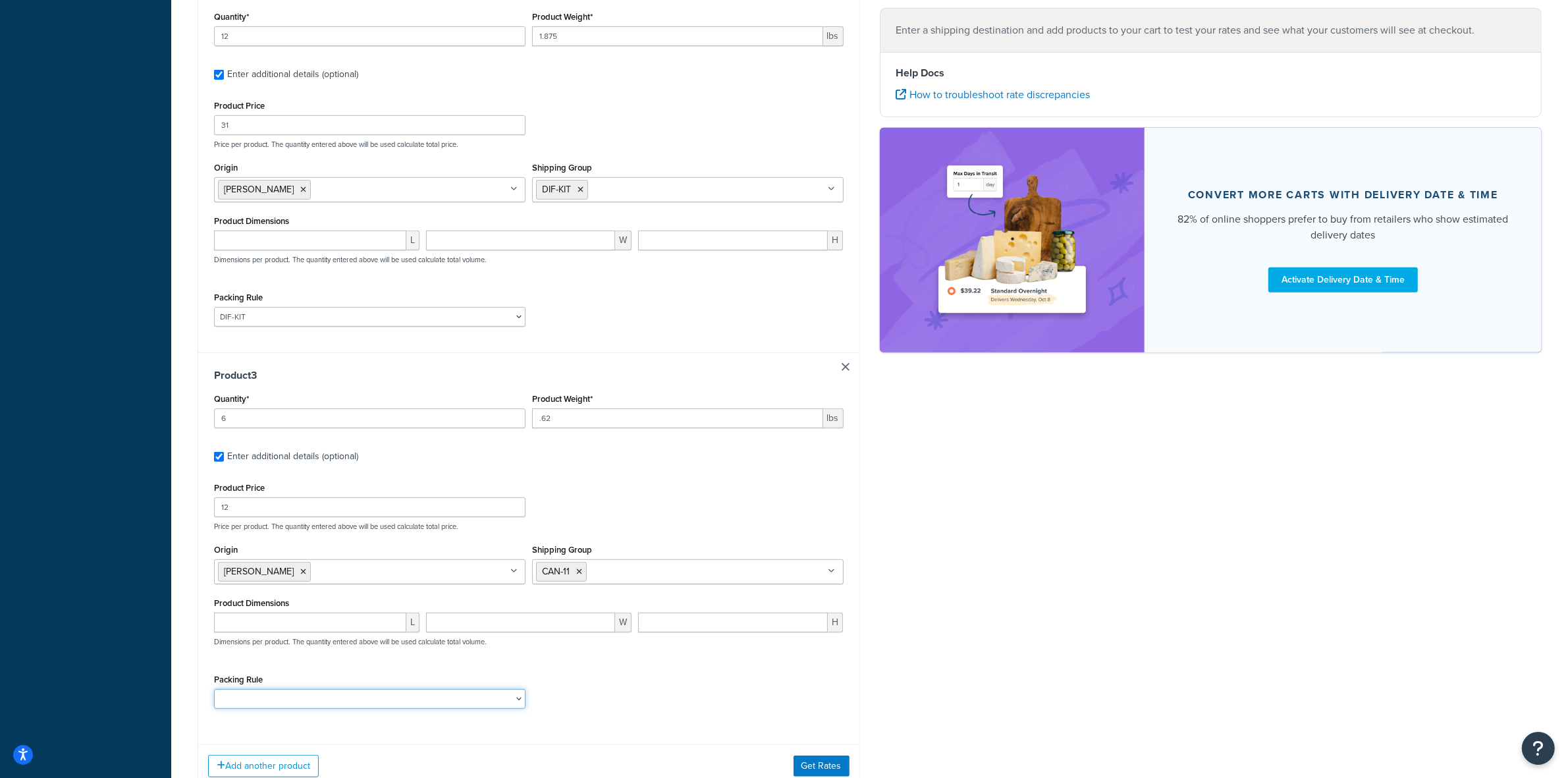
click at [505, 699] on select "ACC-CCK ACC-LIN-CER/HANG ACC-NAIL BRUSH CAN-11 CAN-11-TST CAN-26 CAN-3 DIF-KIT …" at bounding box center [370, 699] width 311 height 20
select select "77343"
click at [214, 694] on select "ACC-CCK ACC-LIN-CER/HANG ACC-NAIL BRUSH CAN-11 CAN-11-TST CAN-26 CAN-3 DIF-KIT …" at bounding box center [370, 699] width 311 height 20
click at [508, 660] on div "L W H Dimensions per product. The quantity entered above will be used calculate…" at bounding box center [529, 636] width 636 height 48
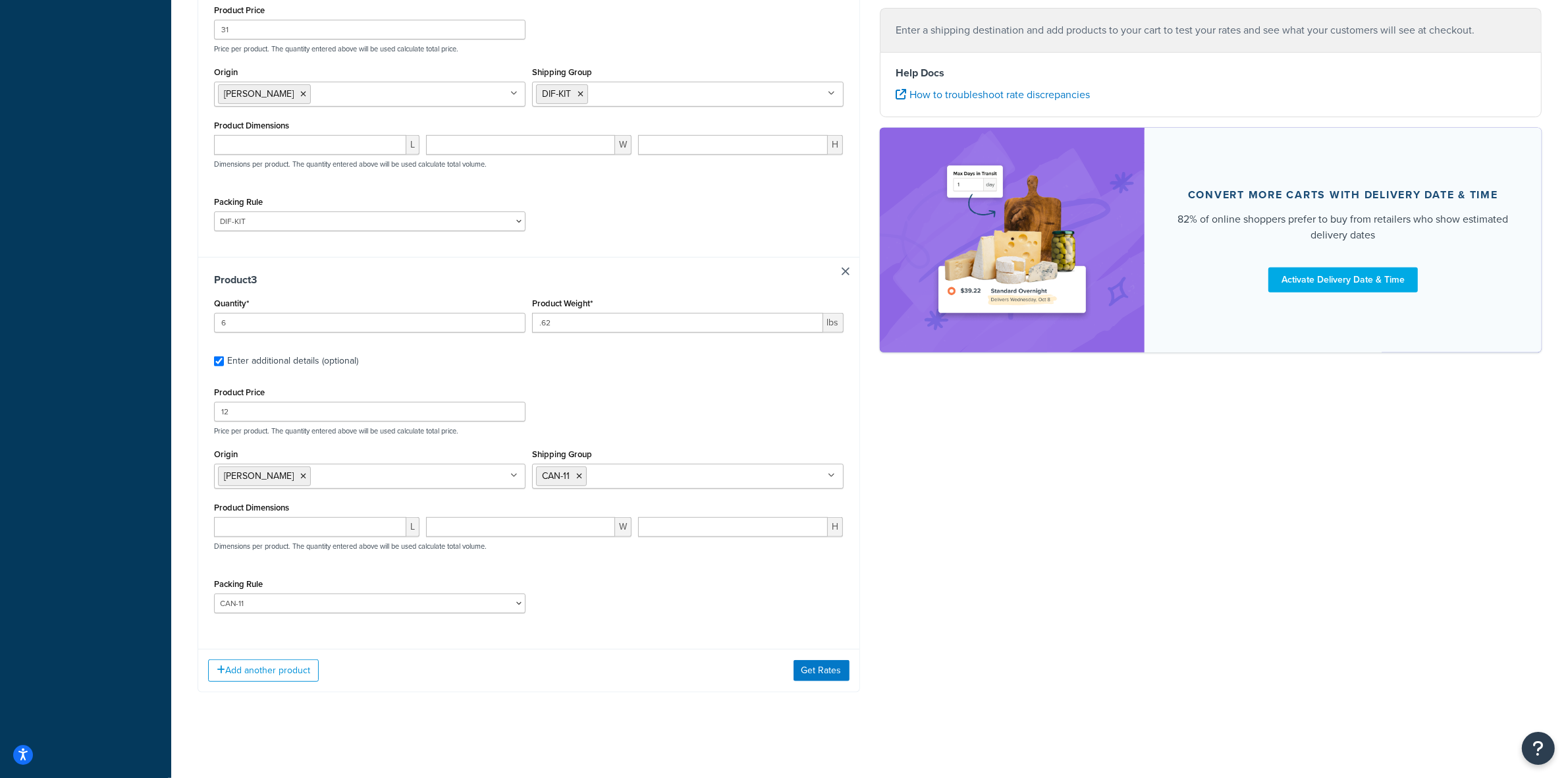
scroll to position [759, 0]
click at [808, 676] on button "Get Rates" at bounding box center [822, 670] width 56 height 21
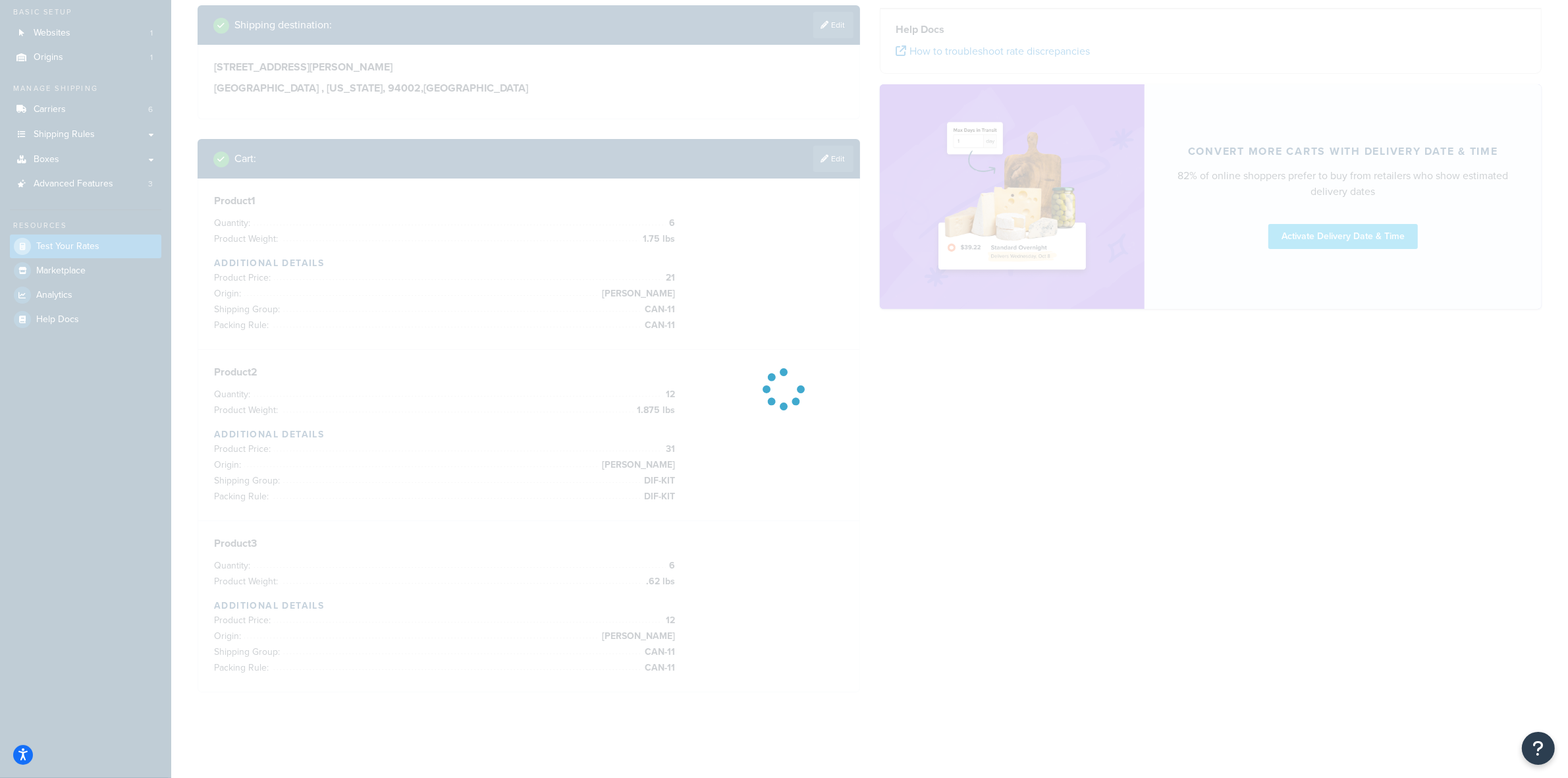
scroll to position [77, 0]
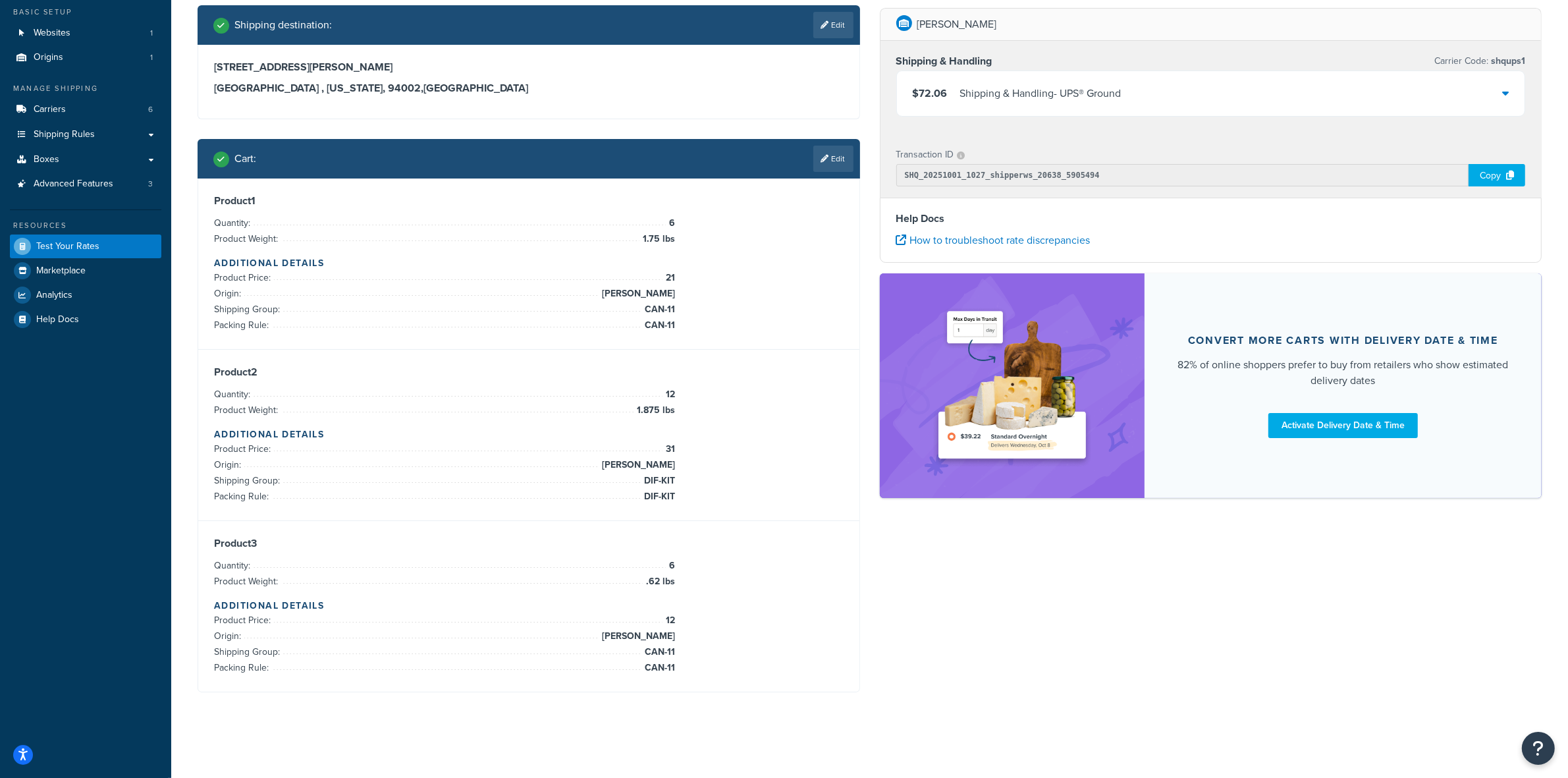
click at [1166, 85] on div "$72.06 Shipping & Handling - UPS® Ground" at bounding box center [1211, 94] width 628 height 45
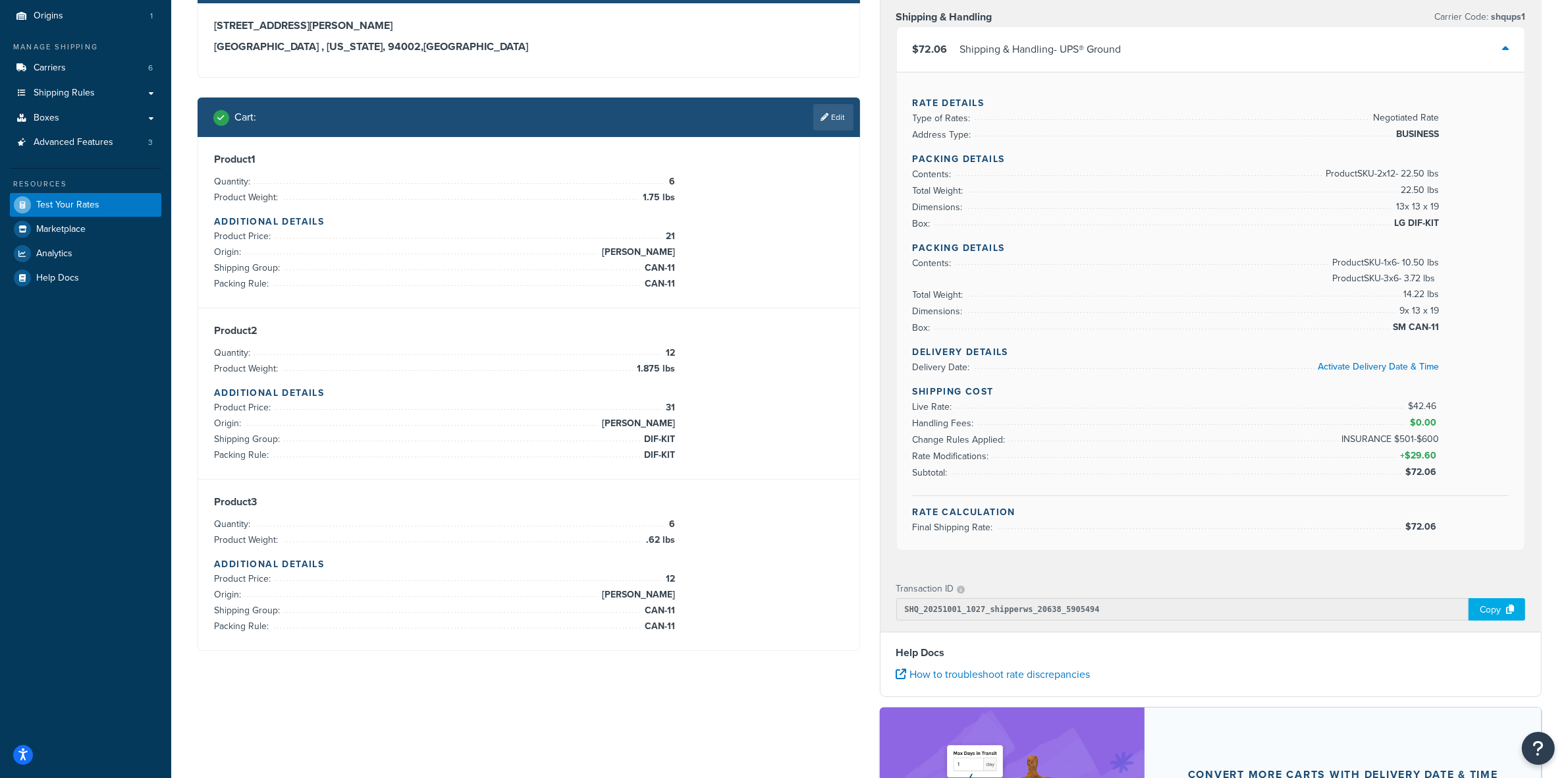
scroll to position [108, 0]
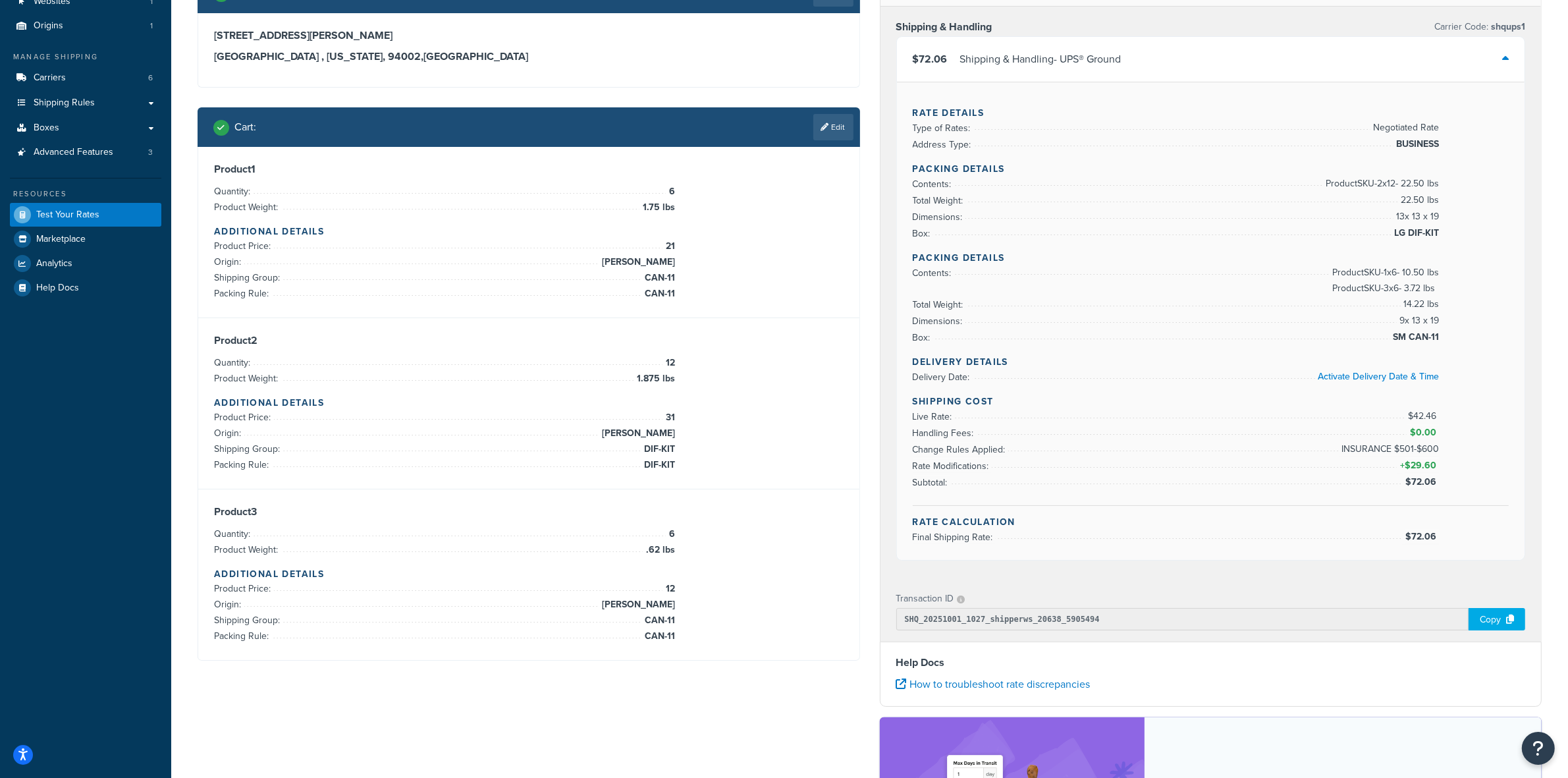
click at [1420, 537] on span "$72.06" at bounding box center [1422, 536] width 34 height 14
copy span "$72.06"
